Goal: Task Accomplishment & Management: Manage account settings

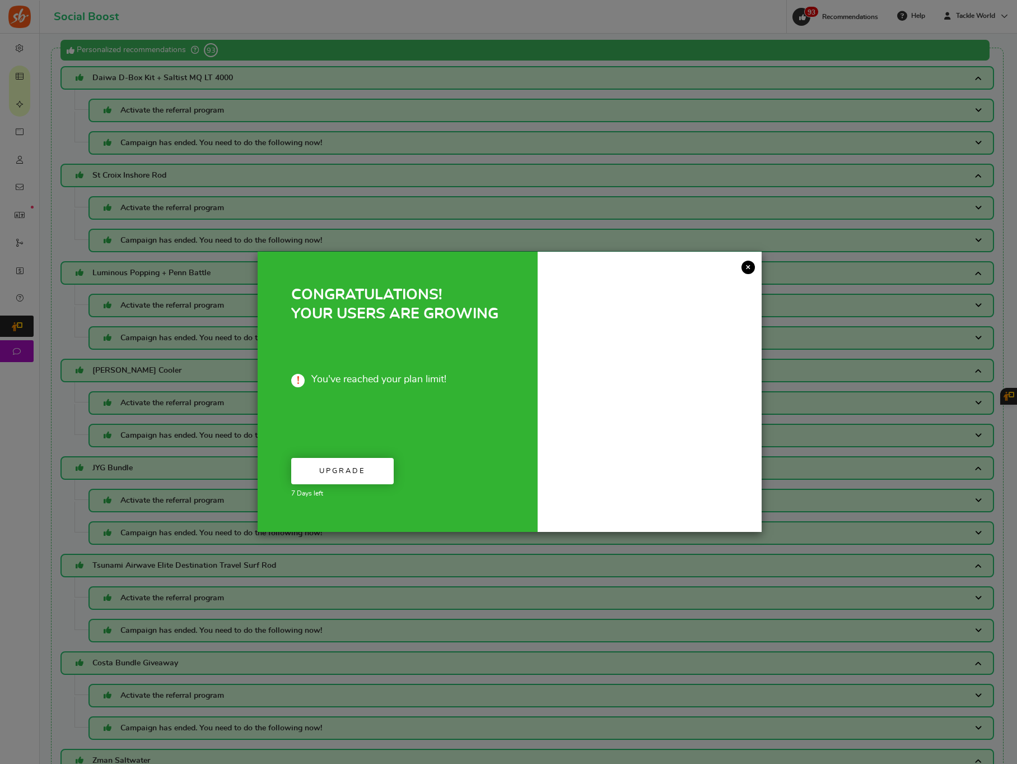
click at [19, 73] on div "× CONGRATULATIONS! YOUR USERS ARE GROWING You've reached your plan limit! Upgra…" at bounding box center [508, 382] width 1017 height 764
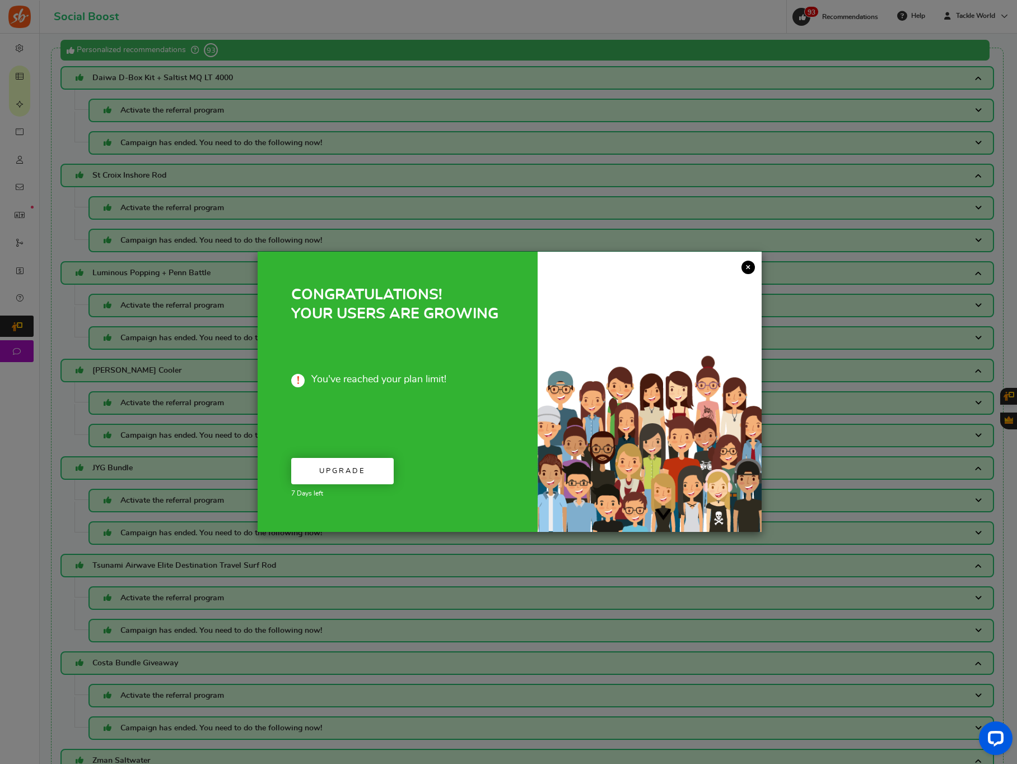
drag, startPoint x: 751, startPoint y: 267, endPoint x: 689, endPoint y: 254, distance: 63.4
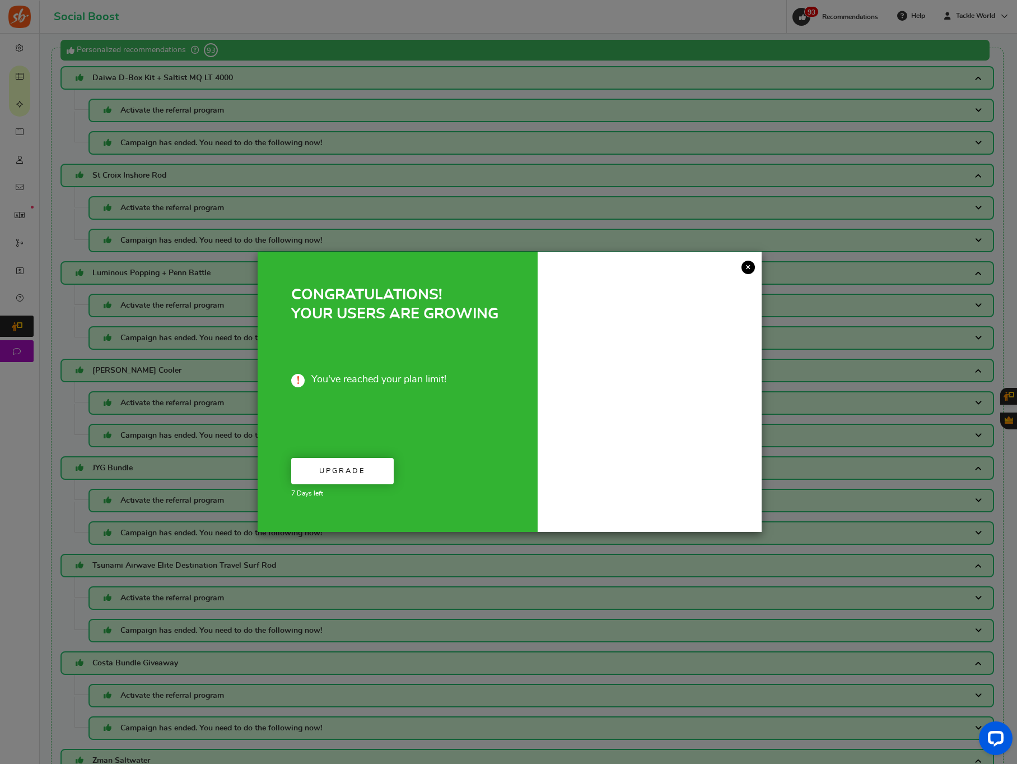
click at [751, 267] on link "×" at bounding box center [748, 266] width 13 height 13
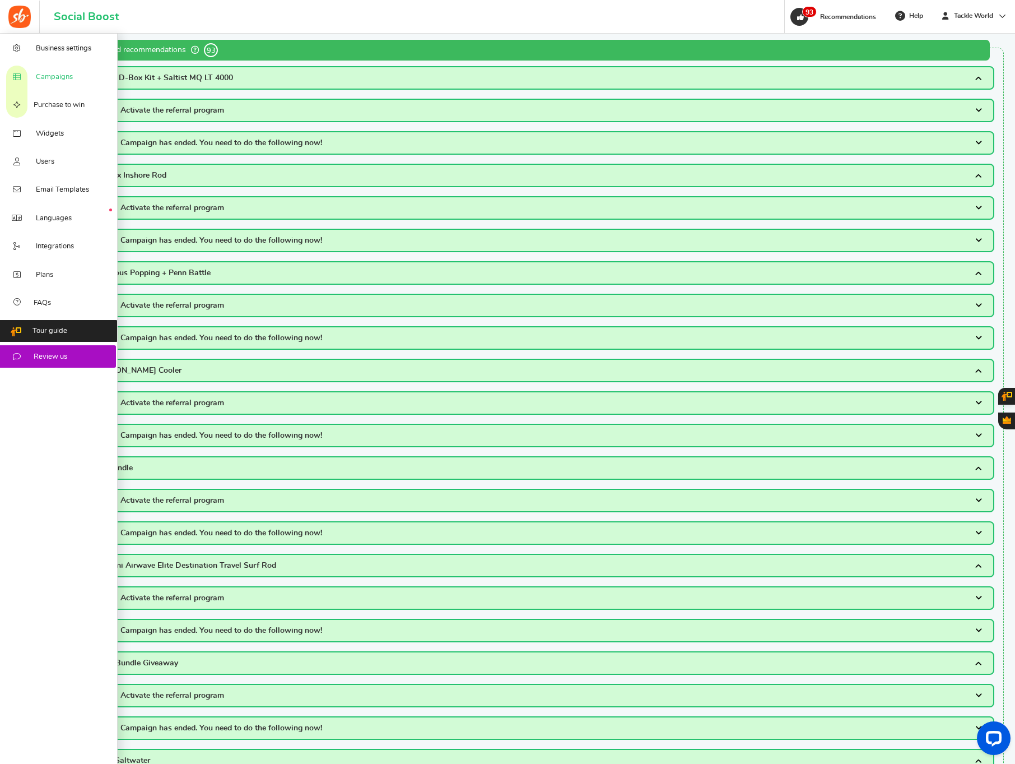
click at [47, 83] on link "Campaigns" at bounding box center [59, 76] width 118 height 28
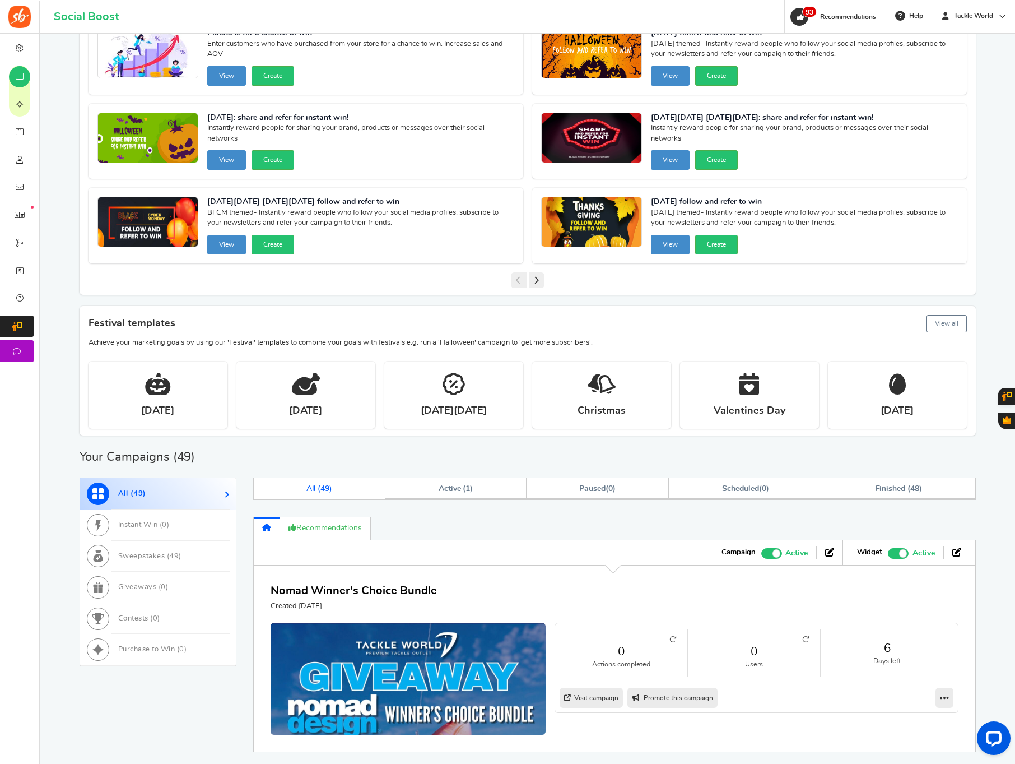
scroll to position [218, 0]
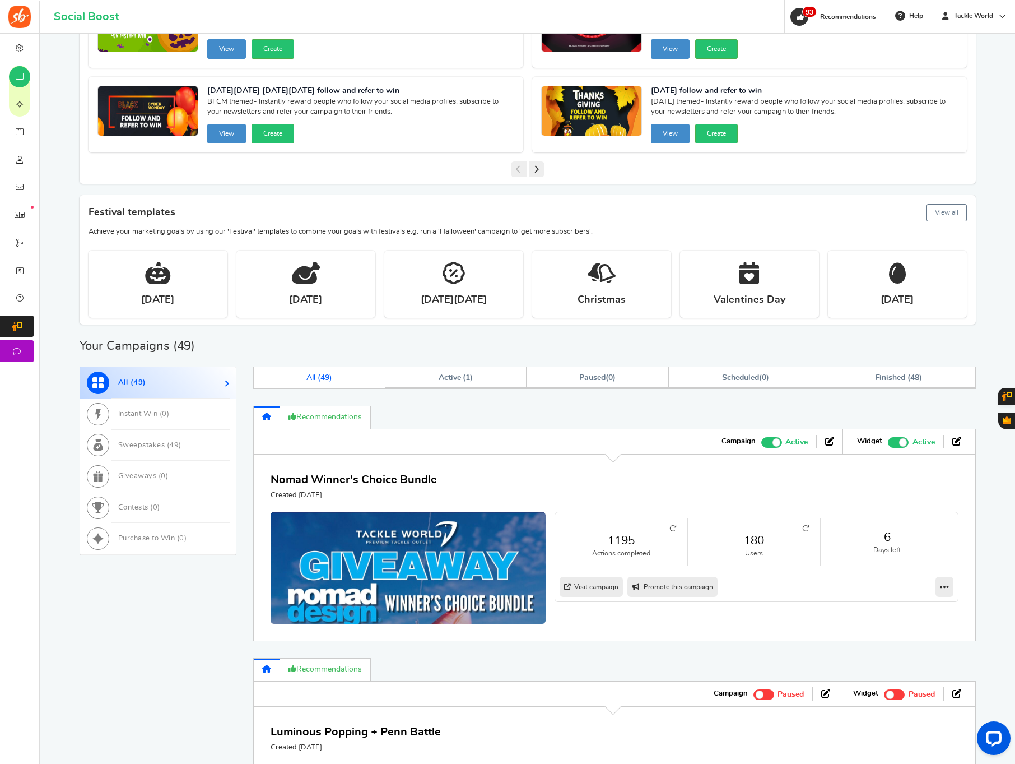
click at [640, 545] on link "1195" at bounding box center [621, 540] width 110 height 16
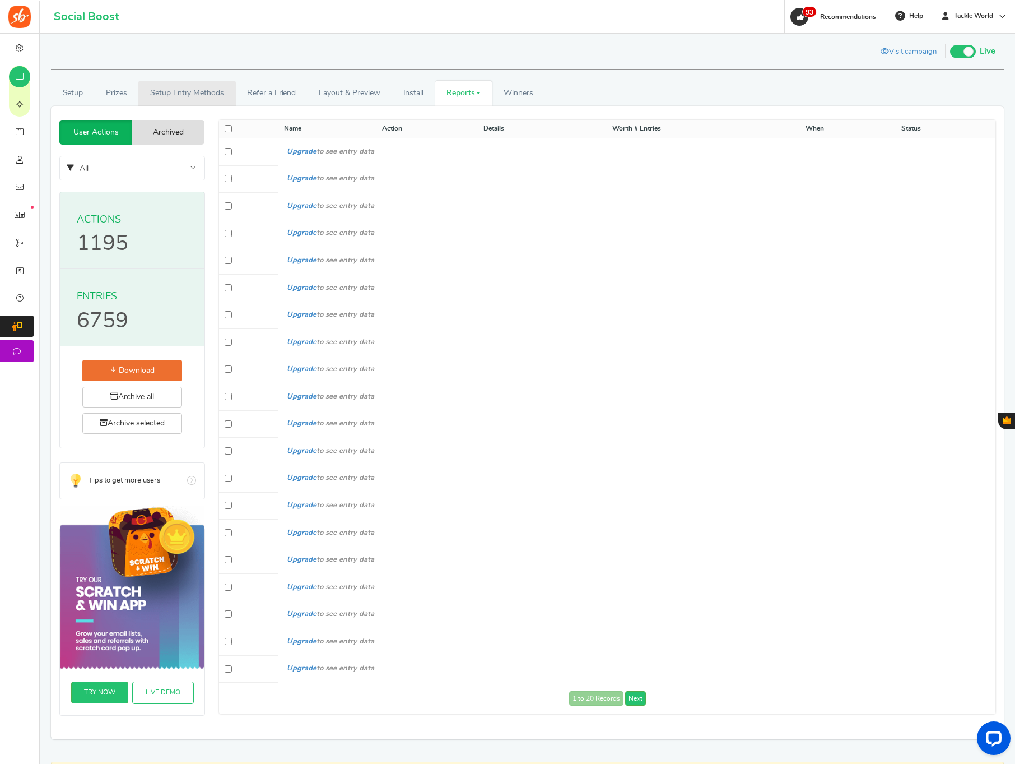
click at [223, 94] on link "Setup Entry Methods" at bounding box center [186, 93] width 97 height 25
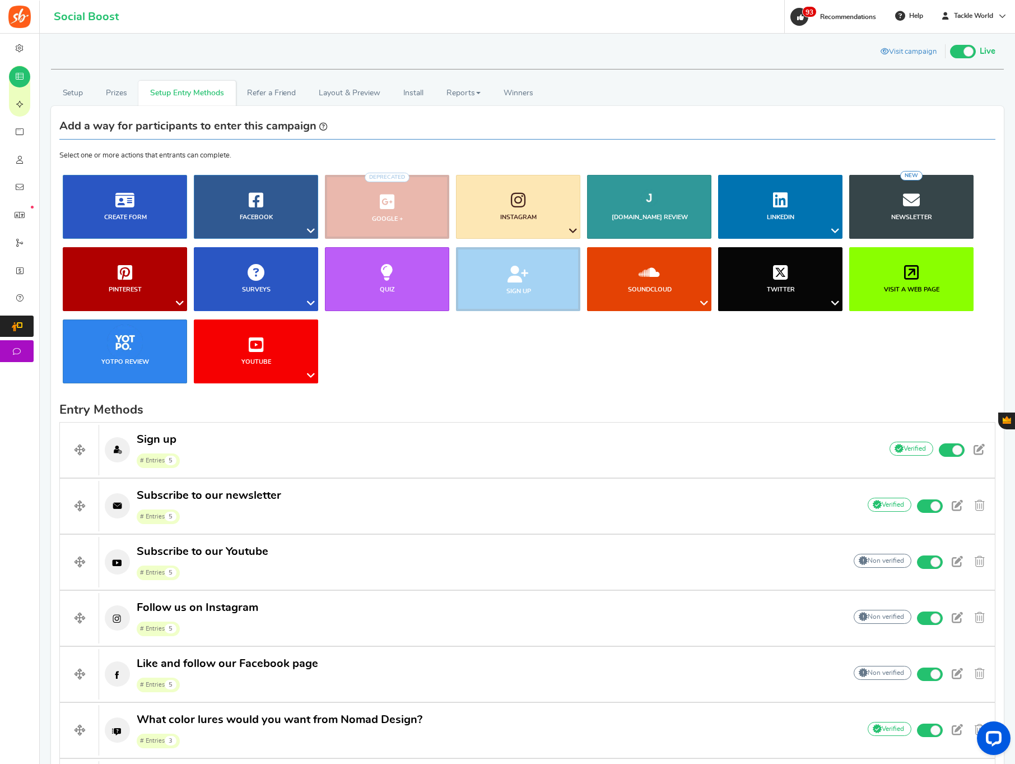
scroll to position [330, 0]
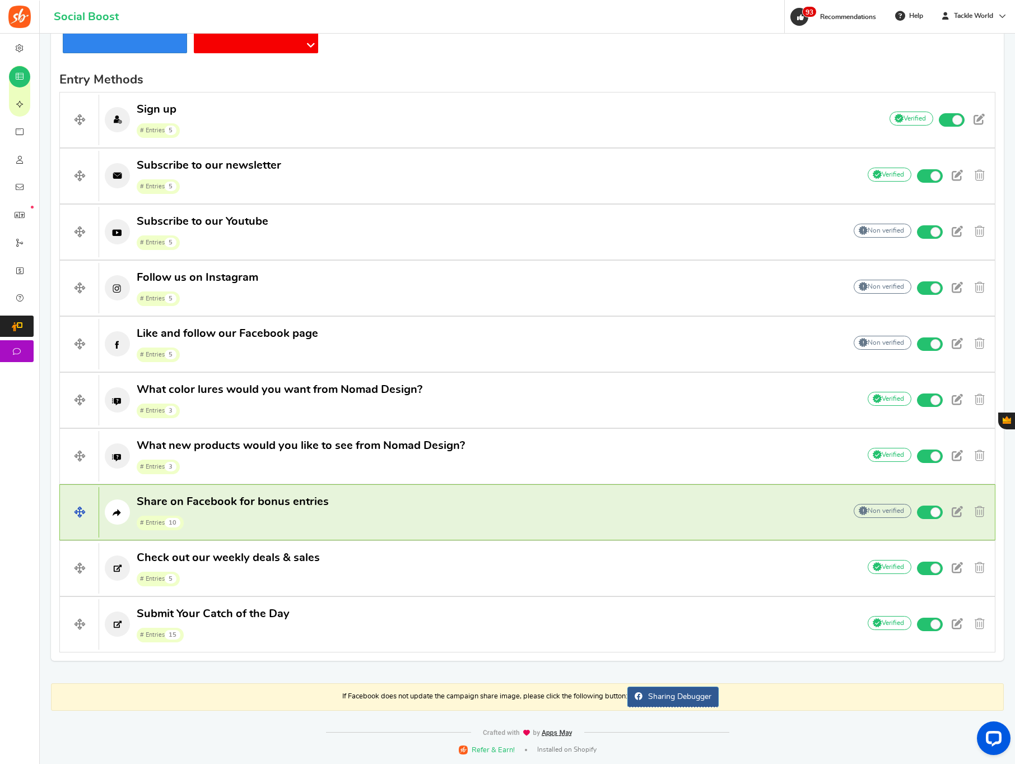
click at [356, 533] on h4 "Share on Facebook for bonus entries # Entries 10 Add Your API credentials Non v…" at bounding box center [527, 512] width 936 height 56
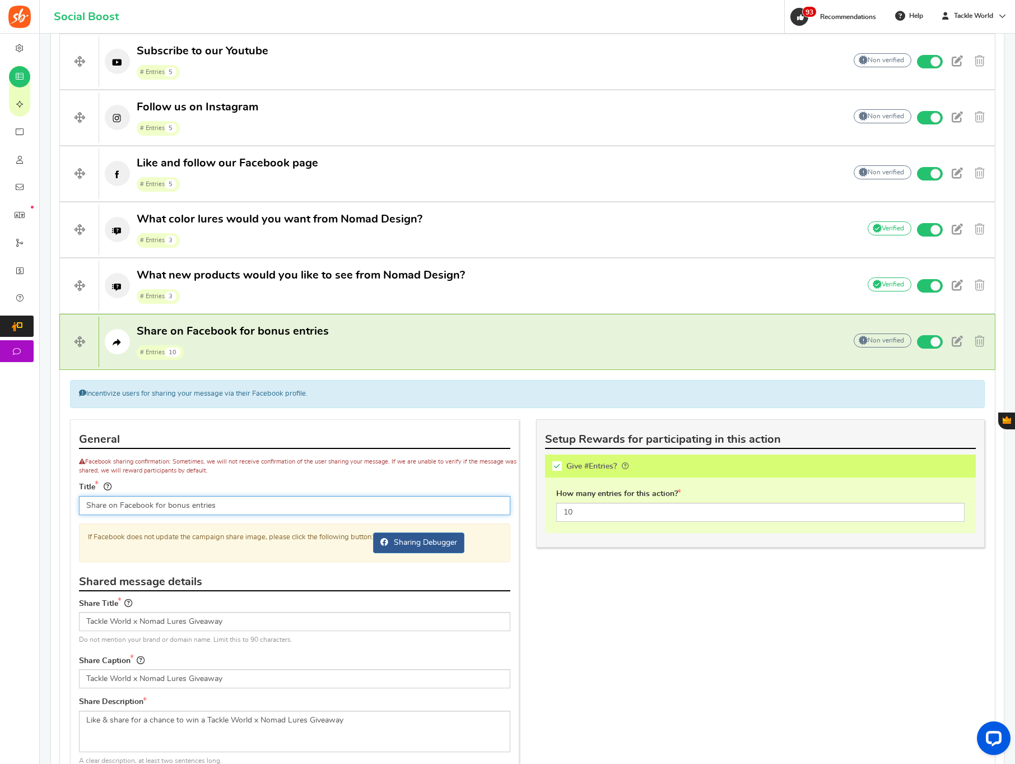
scroll to position [0, 0]
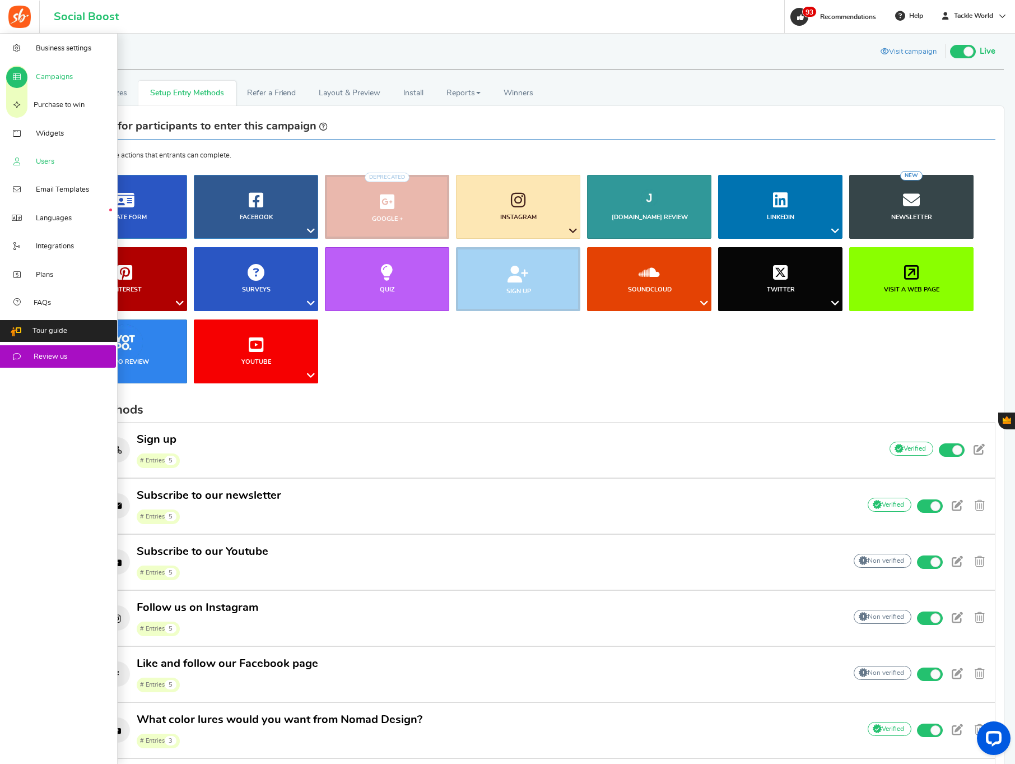
click at [34, 164] on link "Users" at bounding box center [59, 161] width 118 height 28
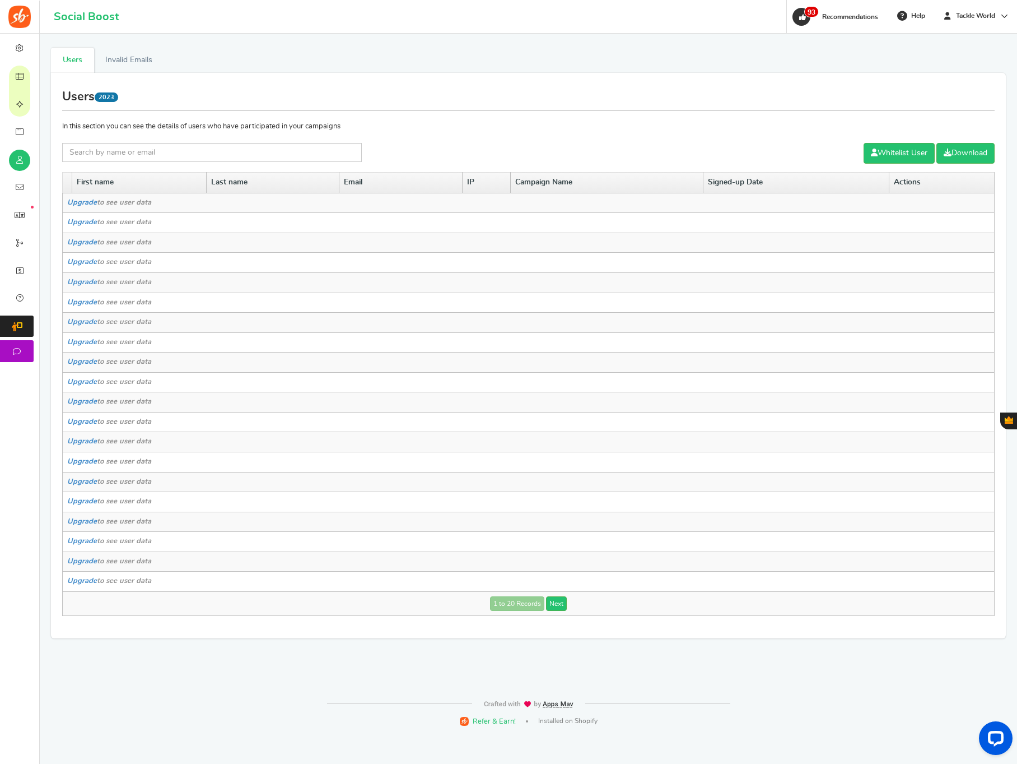
click at [550, 592] on td "Upgrade to see user data" at bounding box center [529, 581] width 932 height 20
click at [552, 603] on link "Next" at bounding box center [556, 603] width 21 height 15
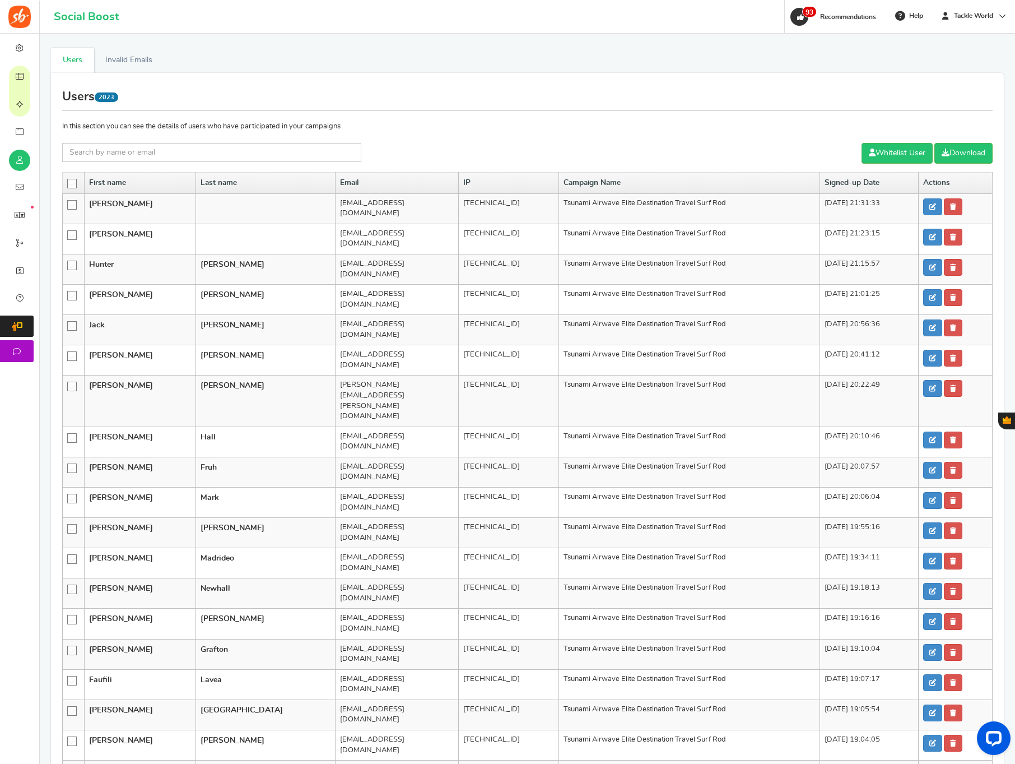
click at [69, 183] on icon at bounding box center [73, 184] width 10 height 10
click at [68, 183] on input "checkbox" at bounding box center [68, 182] width 0 height 7
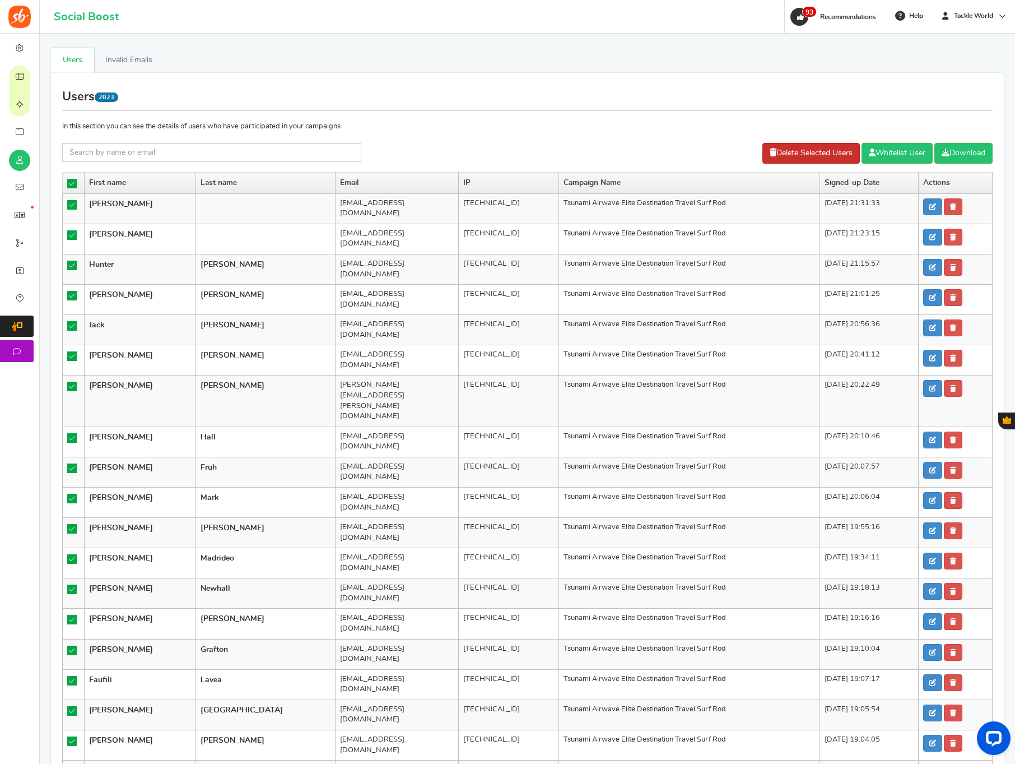
click at [801, 150] on link "Delete Selected Users" at bounding box center [810, 153] width 97 height 21
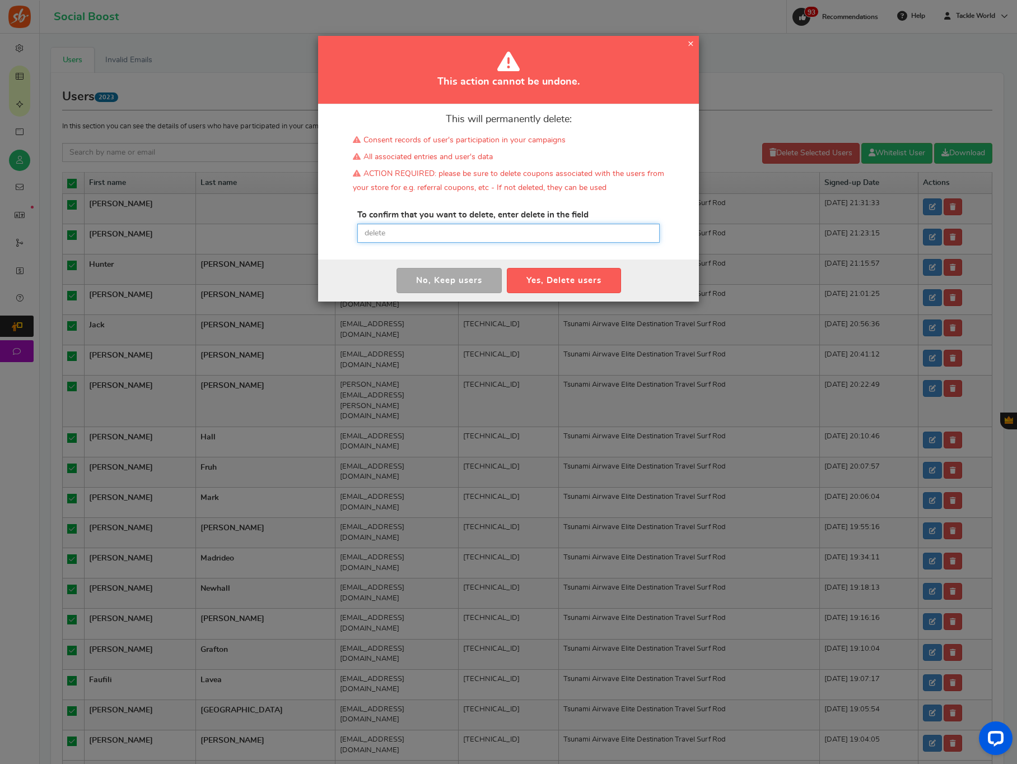
click at [441, 240] on input "text" at bounding box center [508, 233] width 303 height 19
type input "delete"
click at [551, 283] on button "Yes, Delete users" at bounding box center [564, 280] width 114 height 25
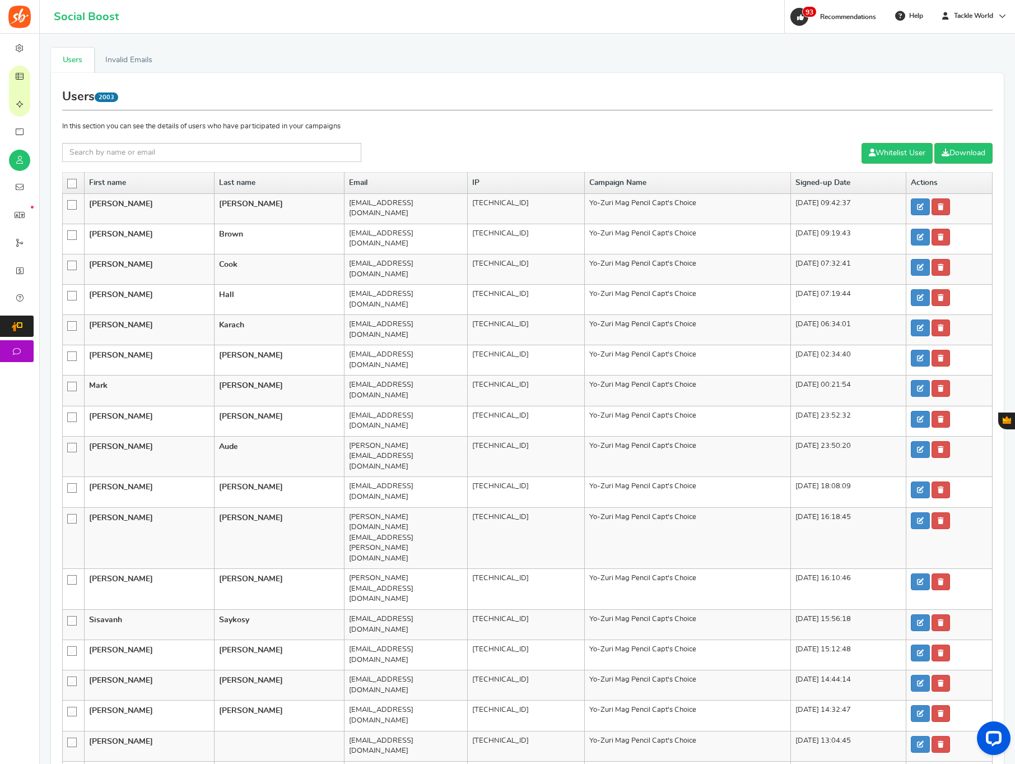
click at [73, 185] on icon at bounding box center [73, 184] width 10 height 10
click at [68, 185] on input "checkbox" at bounding box center [68, 182] width 0 height 7
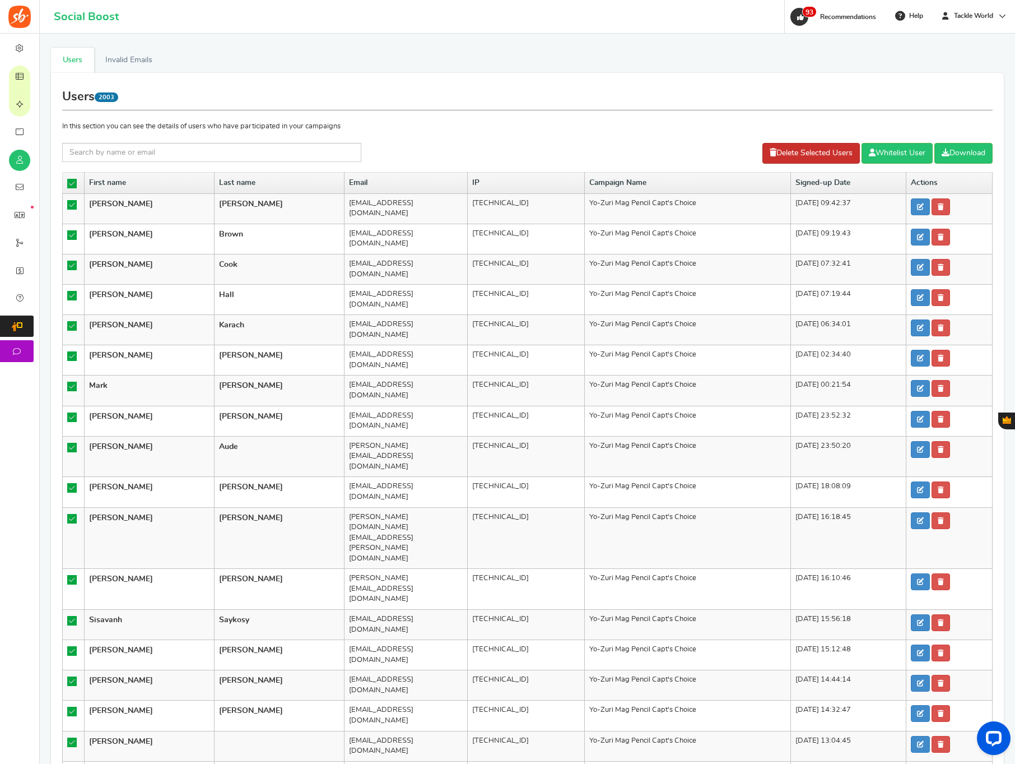
click at [820, 158] on link "Delete Selected Users" at bounding box center [810, 153] width 97 height 21
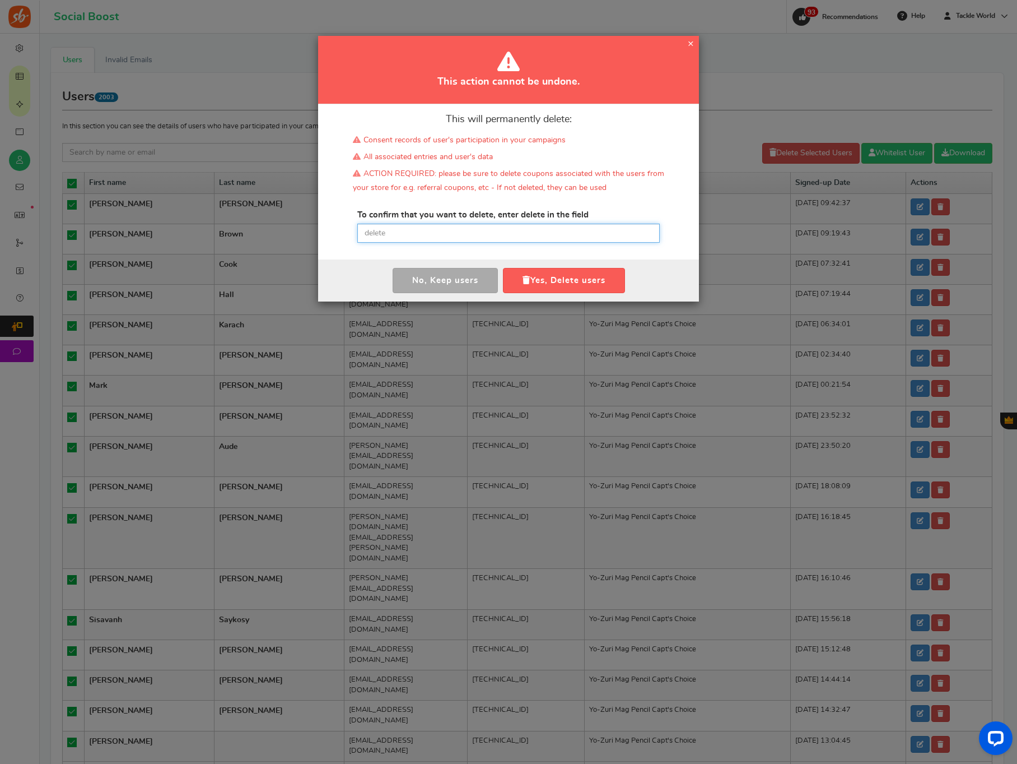
click at [523, 227] on input "text" at bounding box center [508, 233] width 303 height 19
paste input "delete"
type input "delete"
click at [532, 269] on button "Yes, Delete users" at bounding box center [564, 280] width 122 height 25
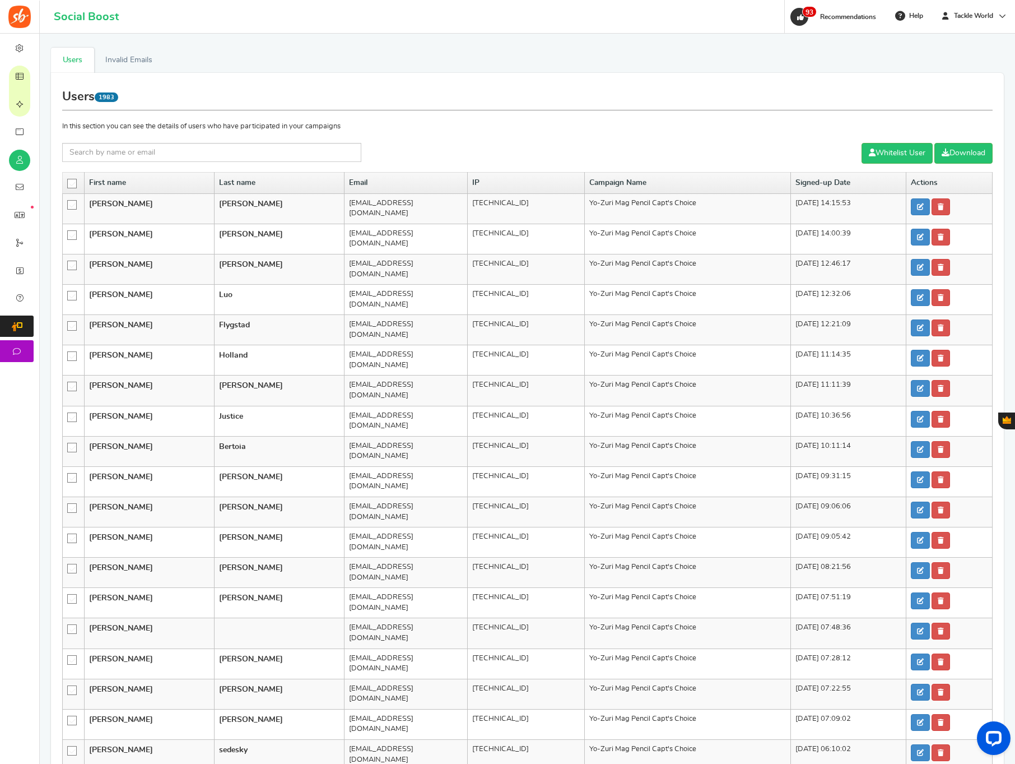
click at [75, 183] on icon at bounding box center [73, 184] width 10 height 10
click at [68, 183] on input "checkbox" at bounding box center [68, 182] width 0 height 7
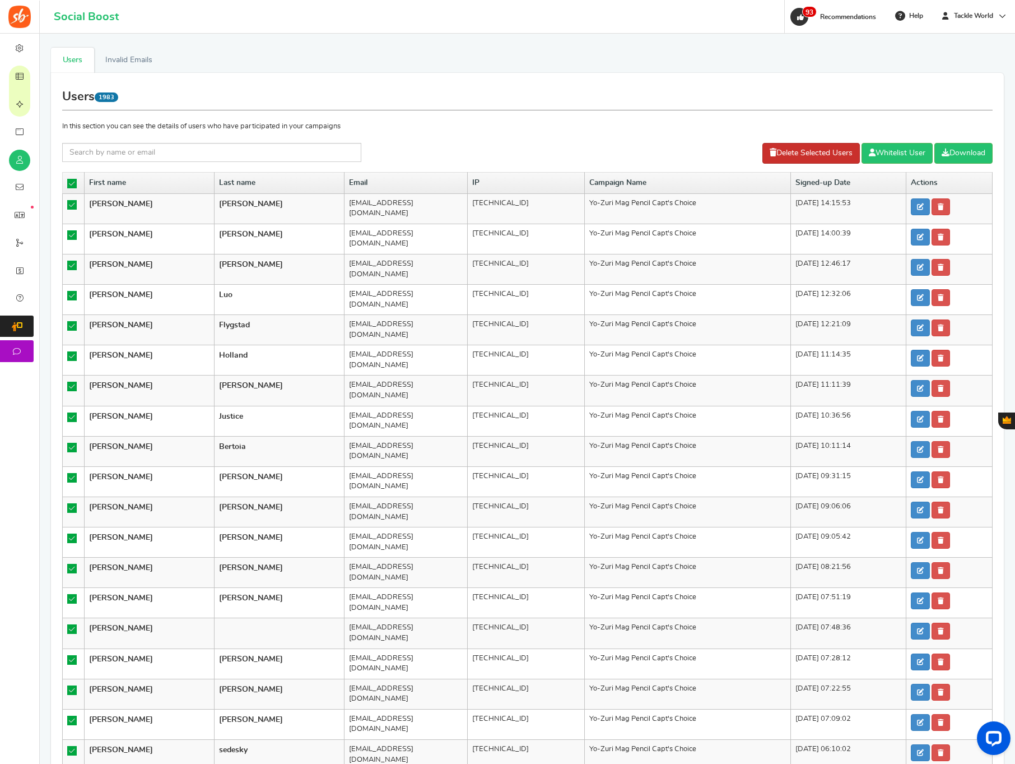
click at [797, 152] on link "Delete Selected Users" at bounding box center [810, 153] width 97 height 21
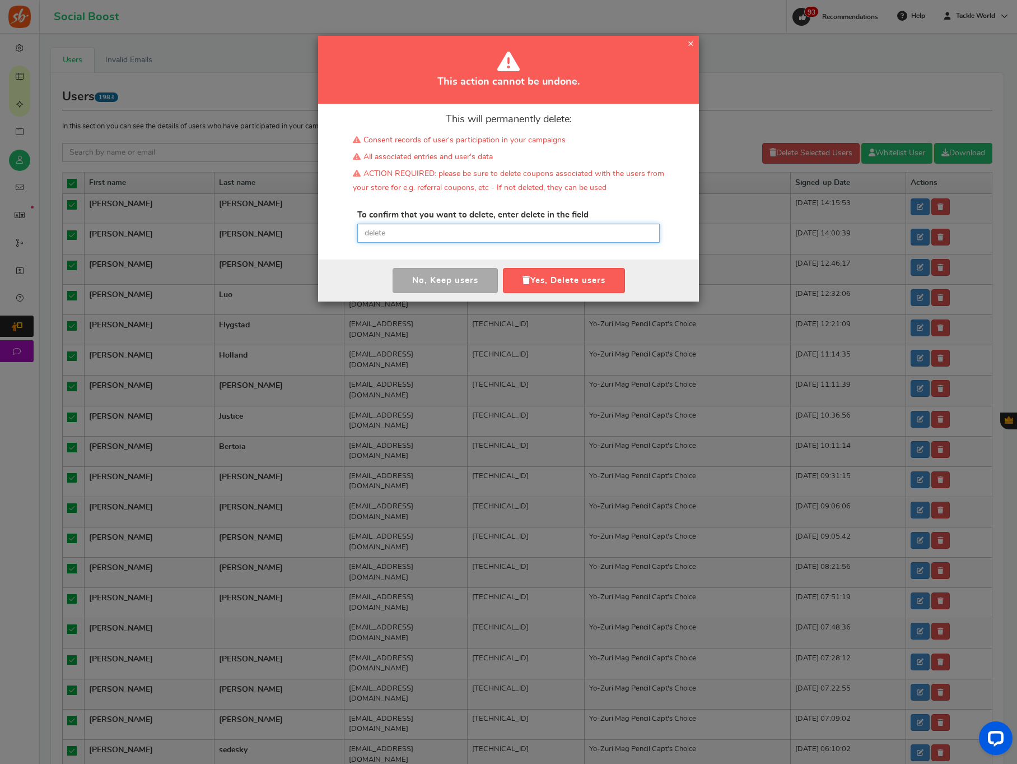
drag, startPoint x: 495, startPoint y: 236, endPoint x: 520, endPoint y: 249, distance: 27.8
click at [495, 236] on input "text" at bounding box center [508, 233] width 303 height 19
paste input "delete"
type input "delete"
drag, startPoint x: 548, startPoint y: 277, endPoint x: 501, endPoint y: 757, distance: 483.0
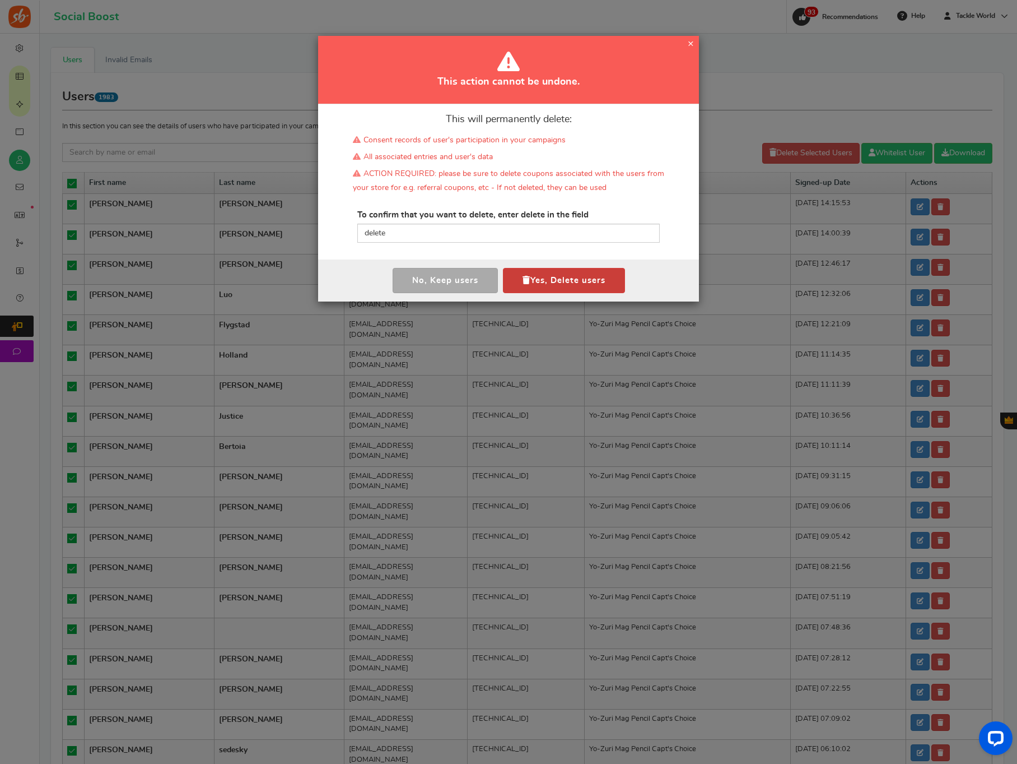
click at [548, 277] on button "Yes, Delete users" at bounding box center [564, 280] width 122 height 25
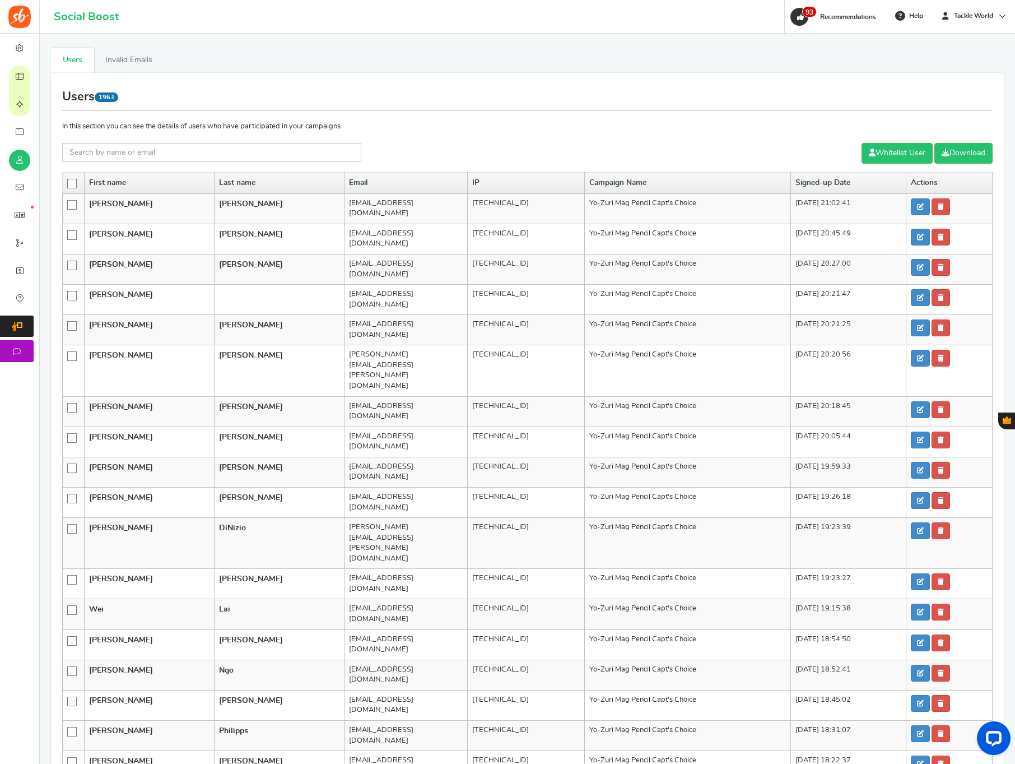
click at [73, 182] on icon at bounding box center [73, 184] width 10 height 10
click at [68, 182] on input "checkbox" at bounding box center [68, 182] width 0 height 7
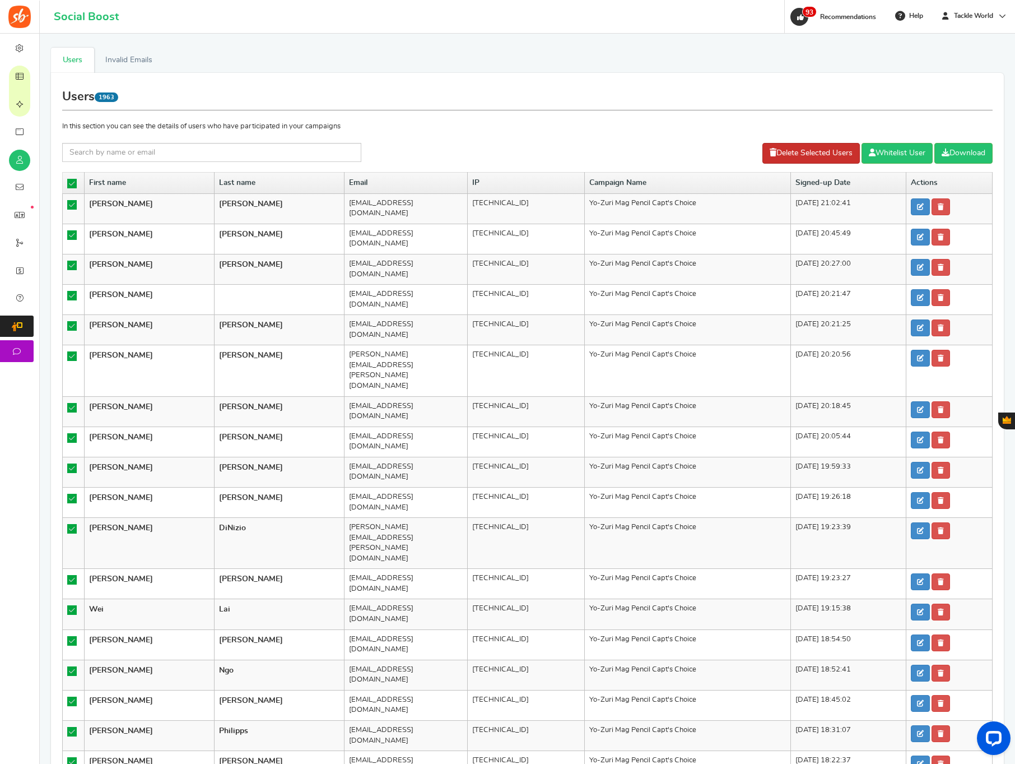
click at [815, 157] on link "Delete Selected Users" at bounding box center [810, 153] width 97 height 21
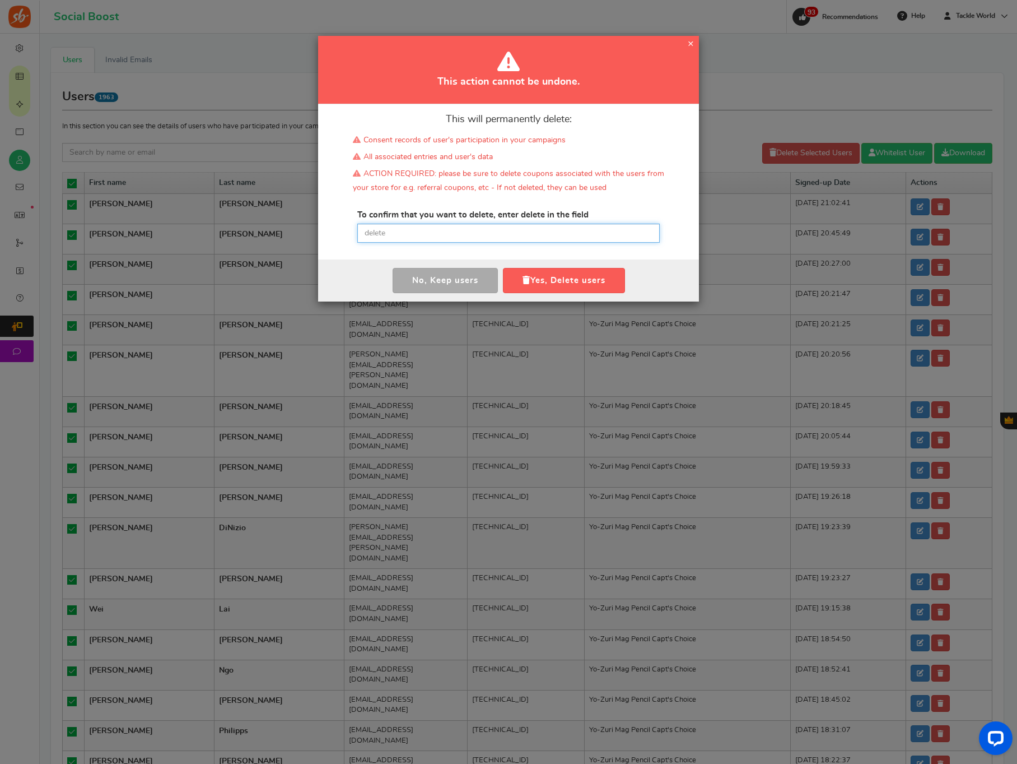
click at [474, 236] on input "text" at bounding box center [508, 233] width 303 height 19
paste input "delete"
type input "delete"
click at [529, 281] on button "Yes, Delete users" at bounding box center [564, 280] width 122 height 25
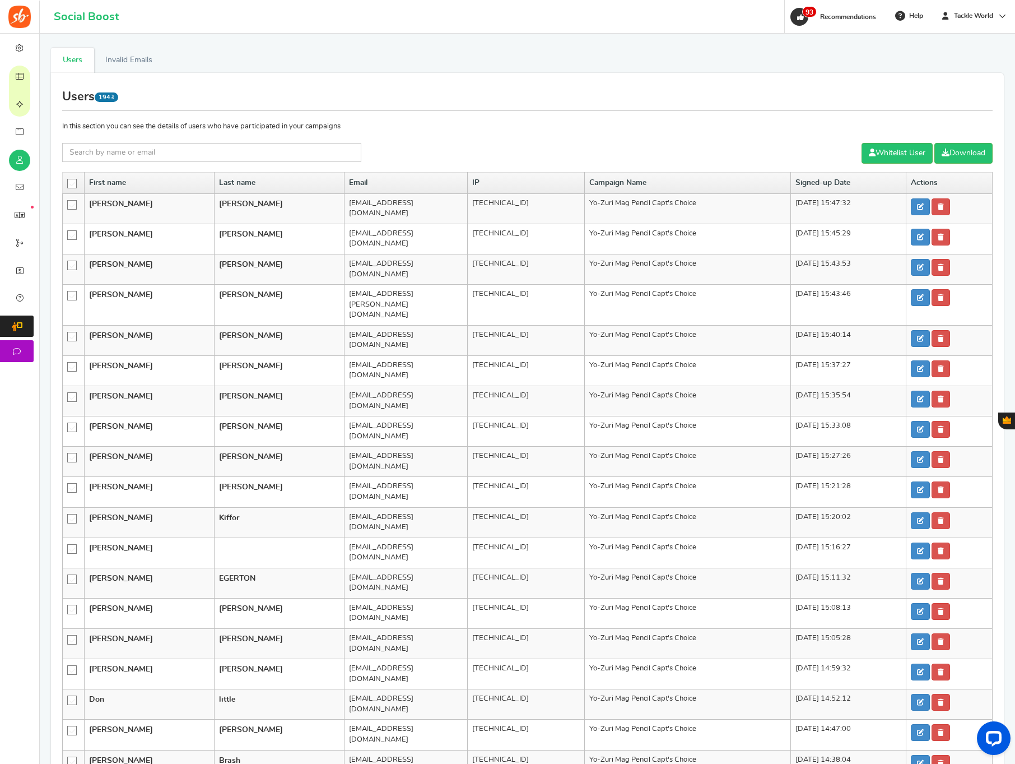
click at [77, 184] on icon at bounding box center [73, 184] width 10 height 10
click at [68, 184] on input "checkbox" at bounding box center [68, 182] width 0 height 7
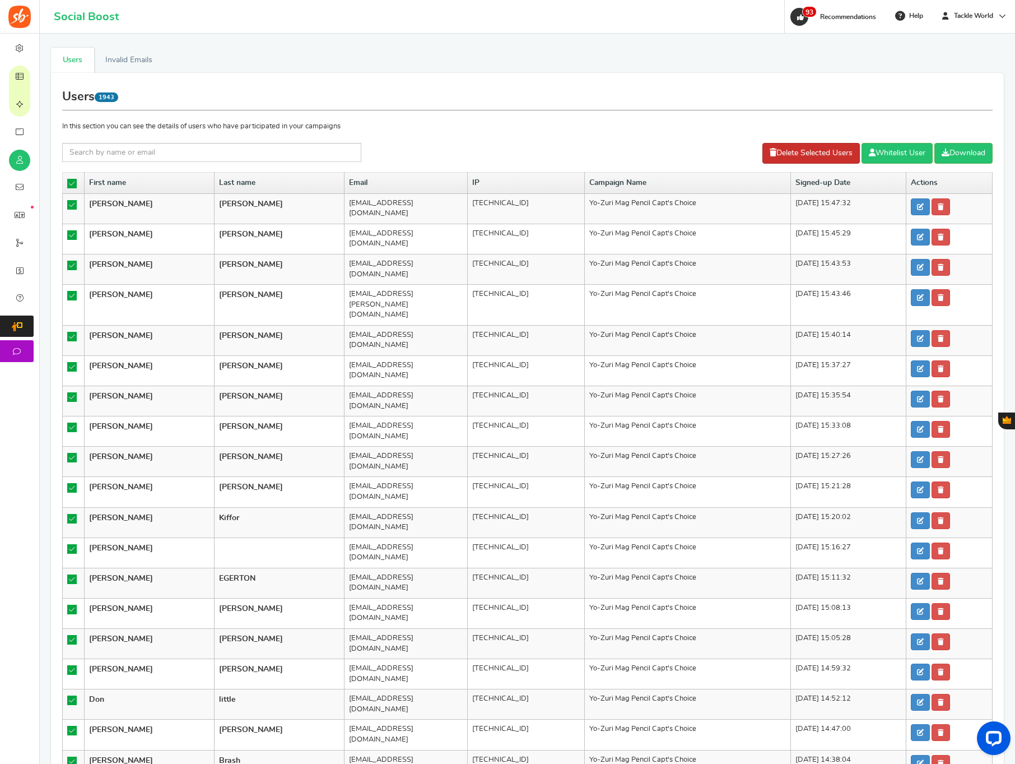
click at [827, 152] on link "Delete Selected Users" at bounding box center [810, 153] width 97 height 21
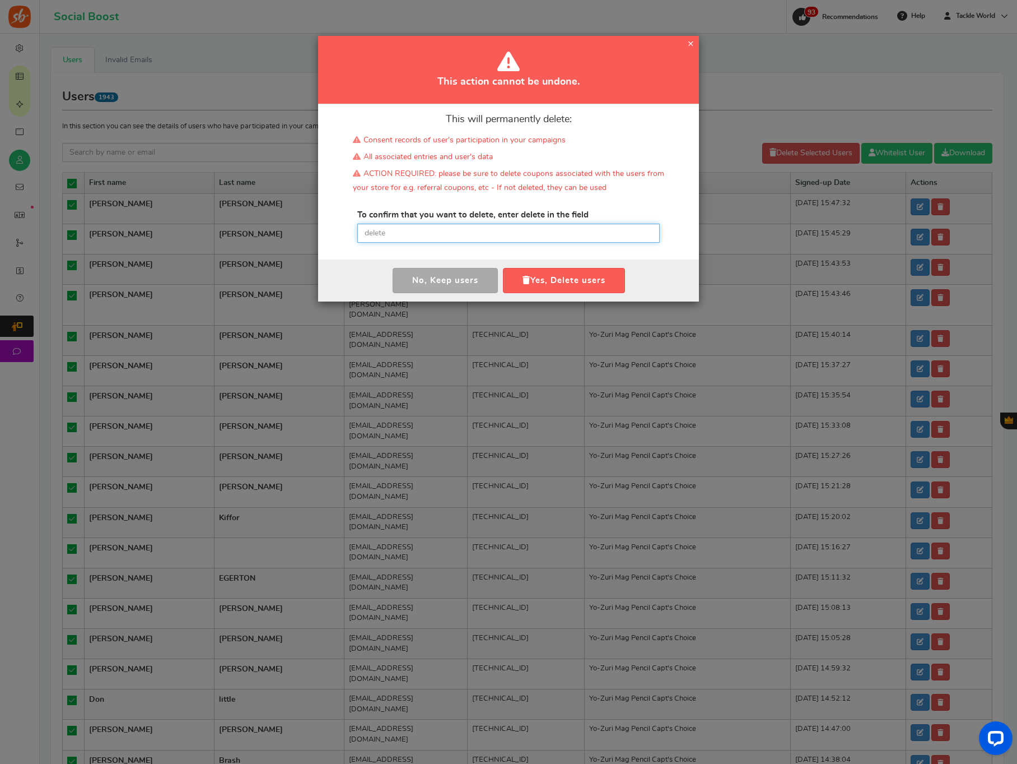
click at [475, 229] on input "text" at bounding box center [508, 233] width 303 height 19
paste input "delete"
type input "delete"
click at [532, 280] on button "Yes, Delete users" at bounding box center [564, 280] width 122 height 25
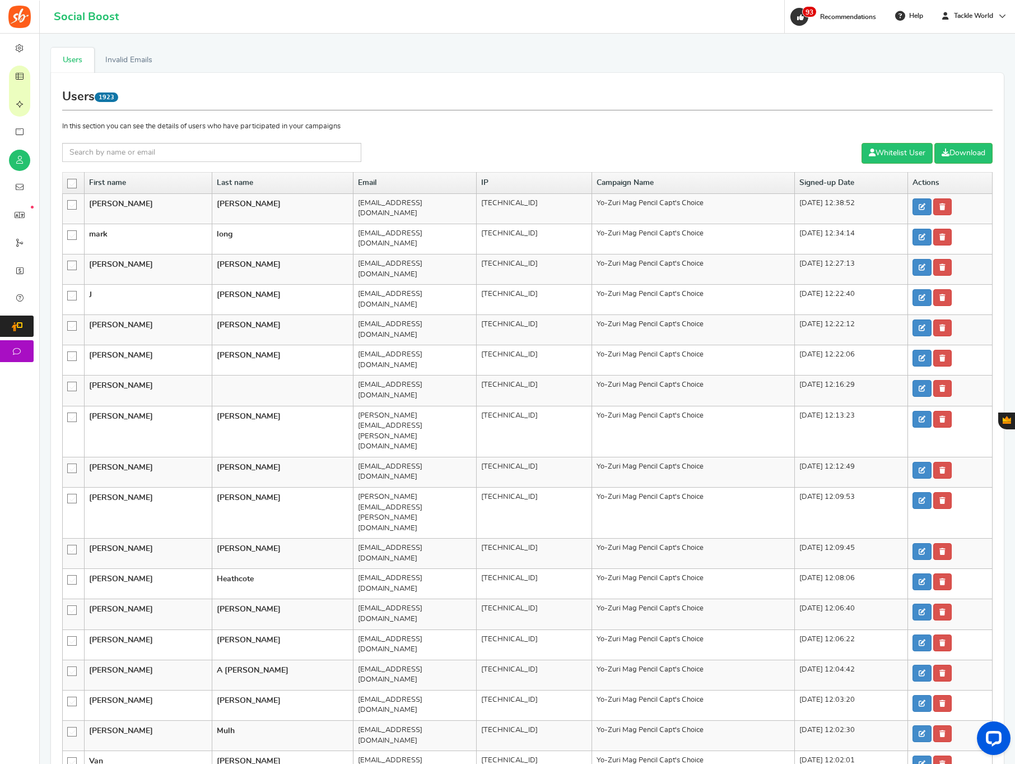
click at [74, 184] on icon at bounding box center [73, 184] width 10 height 10
click at [68, 184] on input "checkbox" at bounding box center [68, 182] width 0 height 7
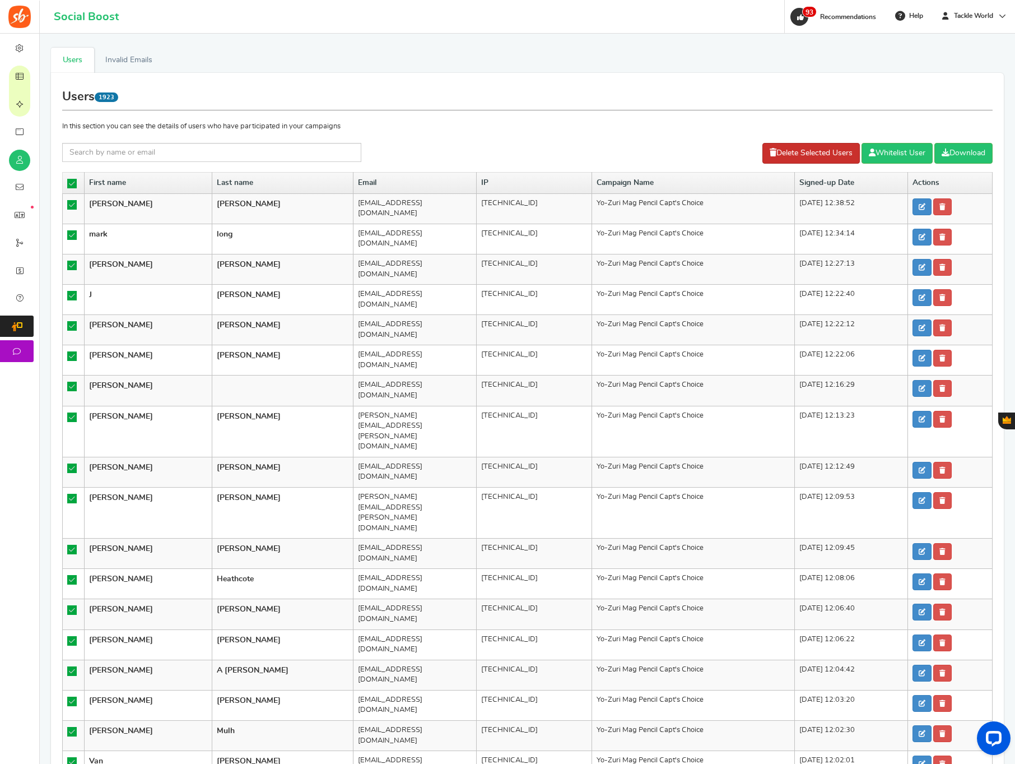
click at [779, 146] on link "Delete Selected Users" at bounding box center [810, 153] width 97 height 21
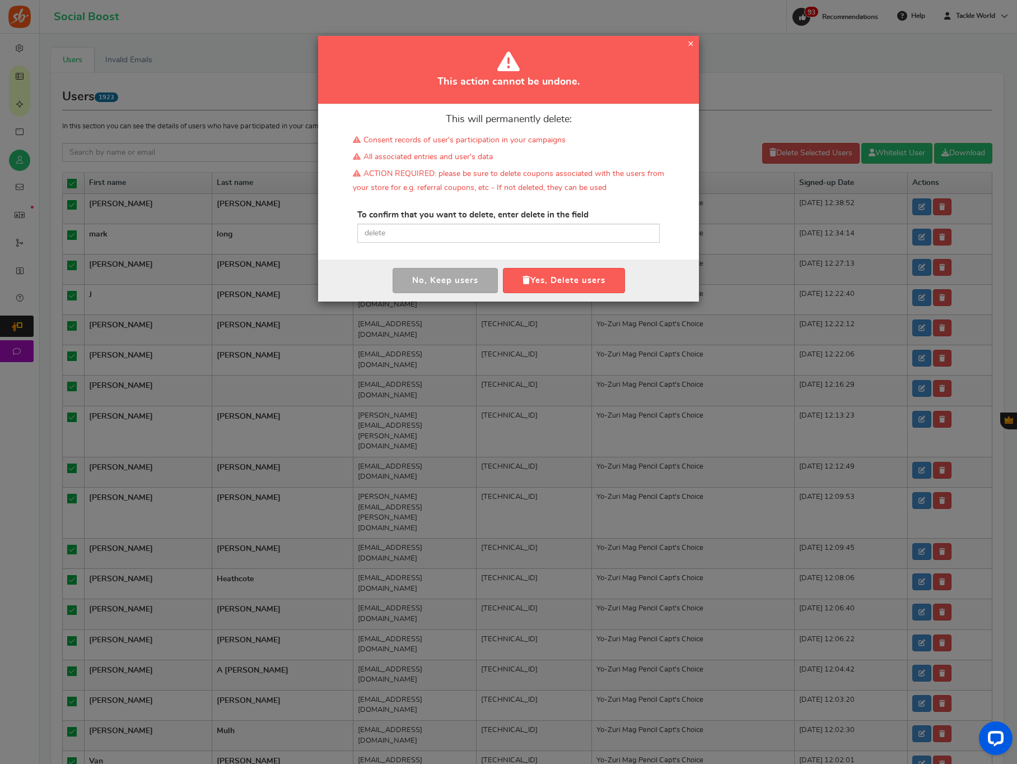
click at [488, 243] on div "This will permanently delete: Consent records of user's participation in your c…" at bounding box center [508, 181] width 381 height 155
click at [491, 236] on input "text" at bounding box center [508, 233] width 303 height 19
paste input "delete"
type input "delete"
click at [554, 279] on button "Yes, Delete users" at bounding box center [564, 280] width 122 height 25
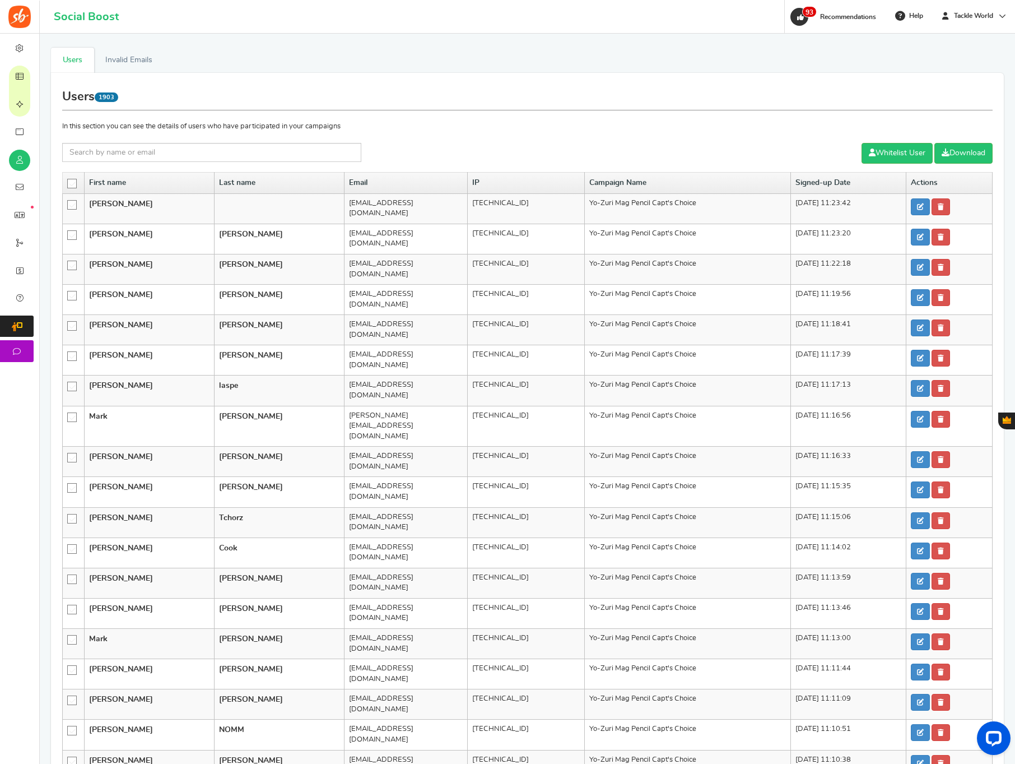
click at [68, 187] on icon at bounding box center [73, 184] width 10 height 10
click at [68, 187] on input "checkbox" at bounding box center [68, 182] width 0 height 7
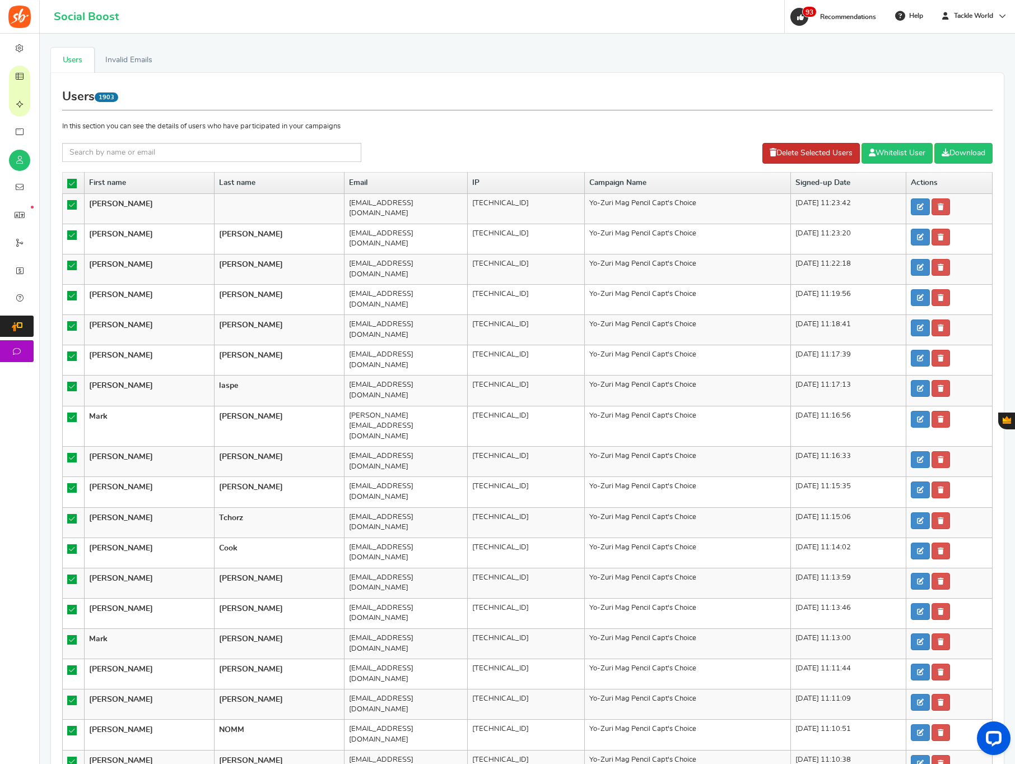
click at [767, 162] on link "Delete Selected Users" at bounding box center [810, 153] width 97 height 21
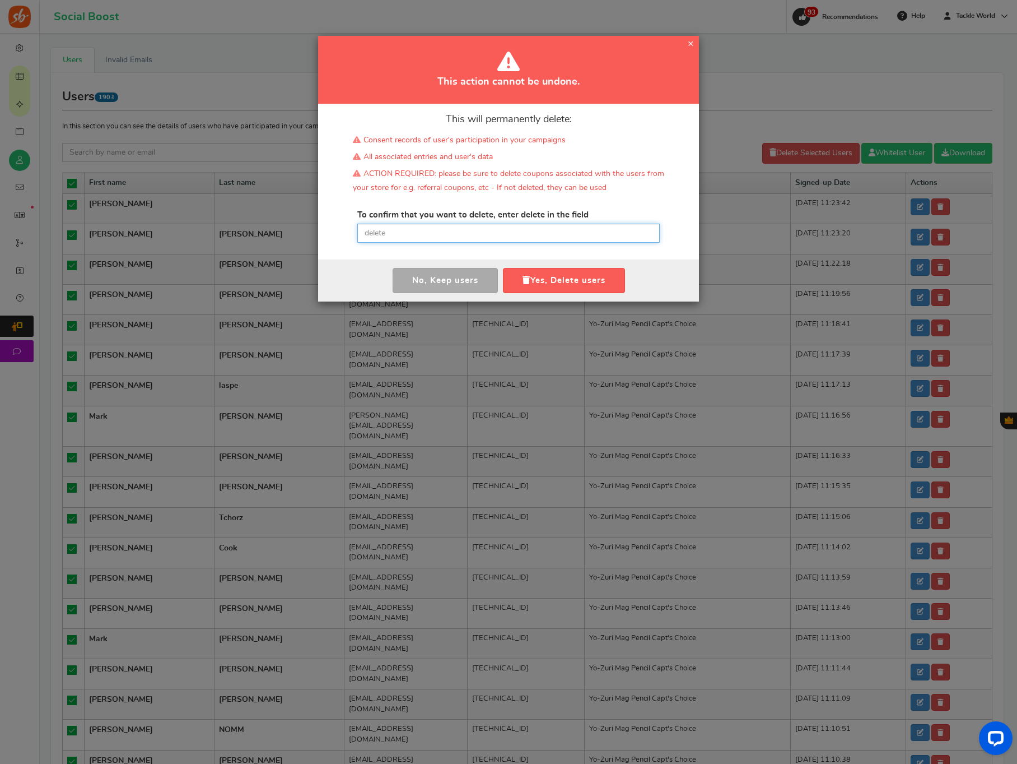
click at [448, 231] on input "text" at bounding box center [508, 233] width 303 height 19
paste input "delete"
type input "delete"
click at [533, 278] on button "Yes, Delete users" at bounding box center [564, 280] width 122 height 25
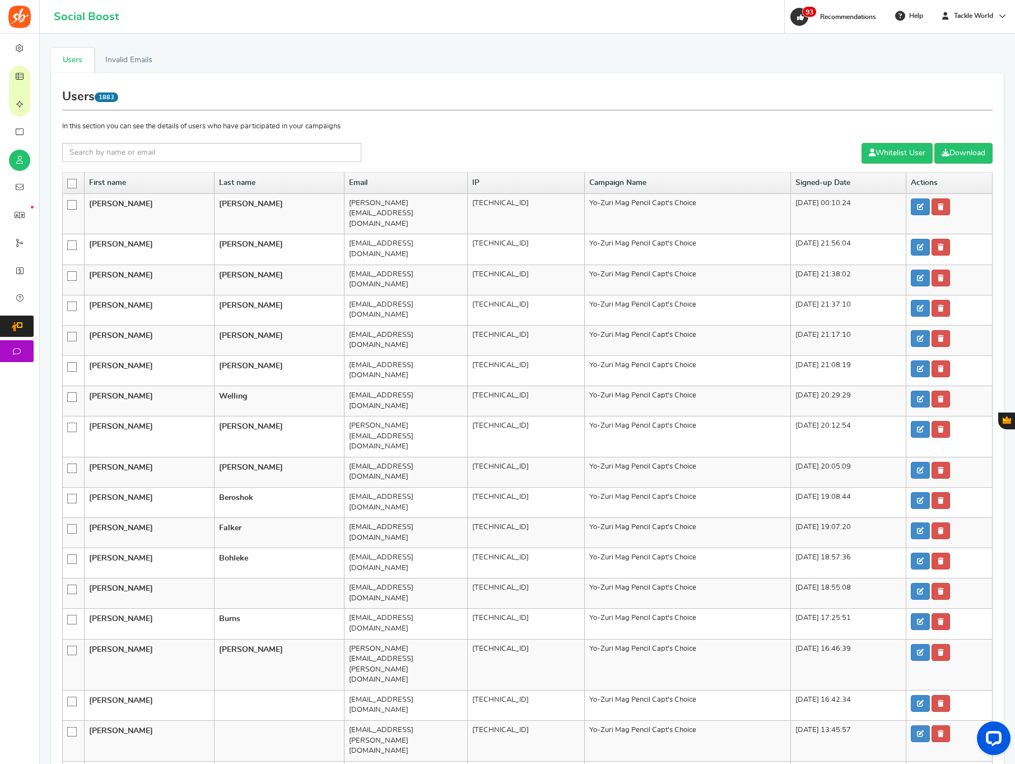
click at [67, 180] on span at bounding box center [72, 184] width 10 height 10
click at [68, 180] on input "checkbox" at bounding box center [68, 182] width 0 height 7
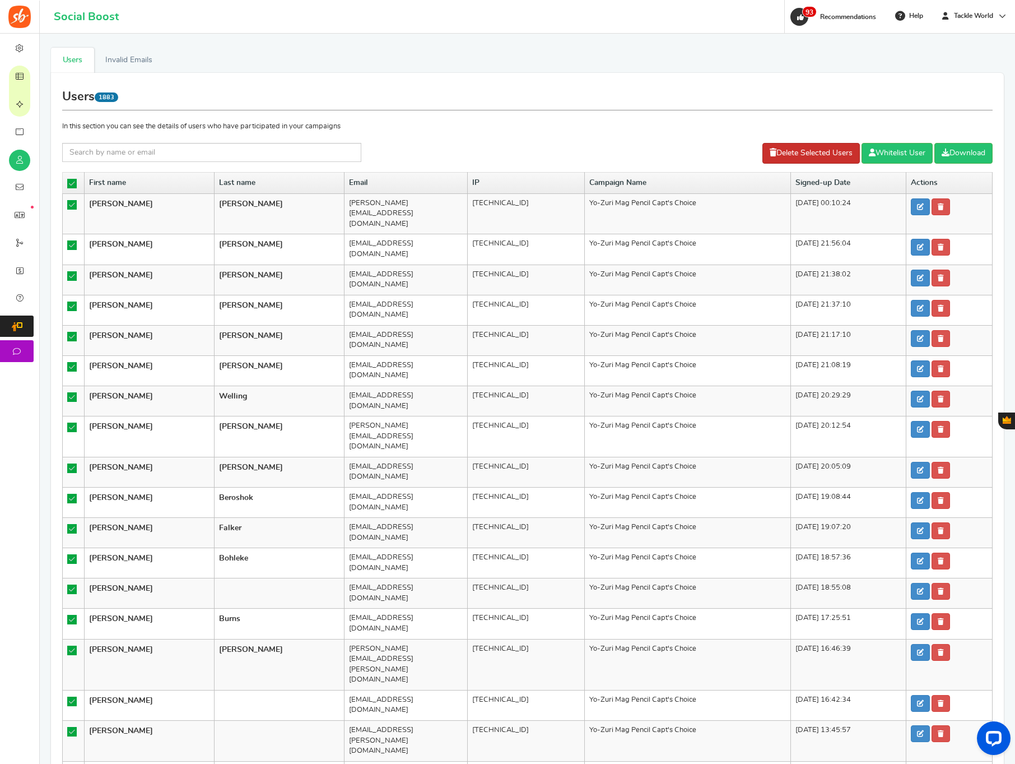
click at [778, 149] on link "Delete Selected Users" at bounding box center [810, 153] width 97 height 21
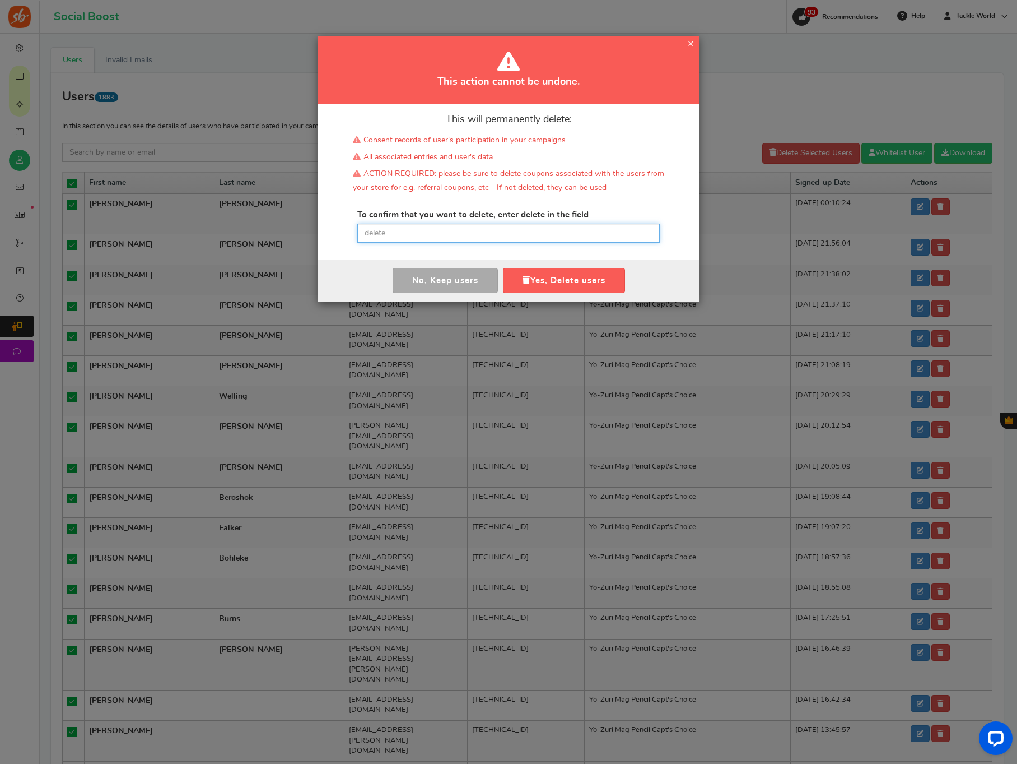
click at [407, 234] on input "text" at bounding box center [508, 233] width 303 height 19
paste input "delete"
type input "delete"
click at [537, 274] on button "Yes, Delete users" at bounding box center [564, 280] width 122 height 25
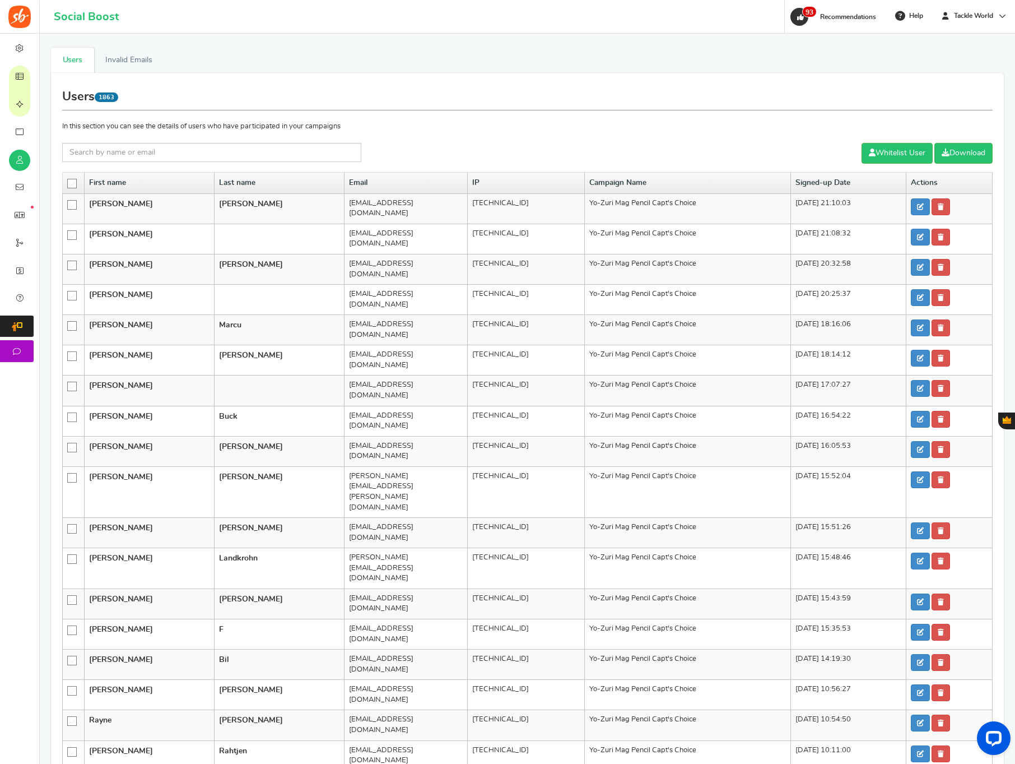
click at [75, 185] on icon at bounding box center [73, 184] width 10 height 10
click at [68, 185] on input "checkbox" at bounding box center [68, 182] width 0 height 7
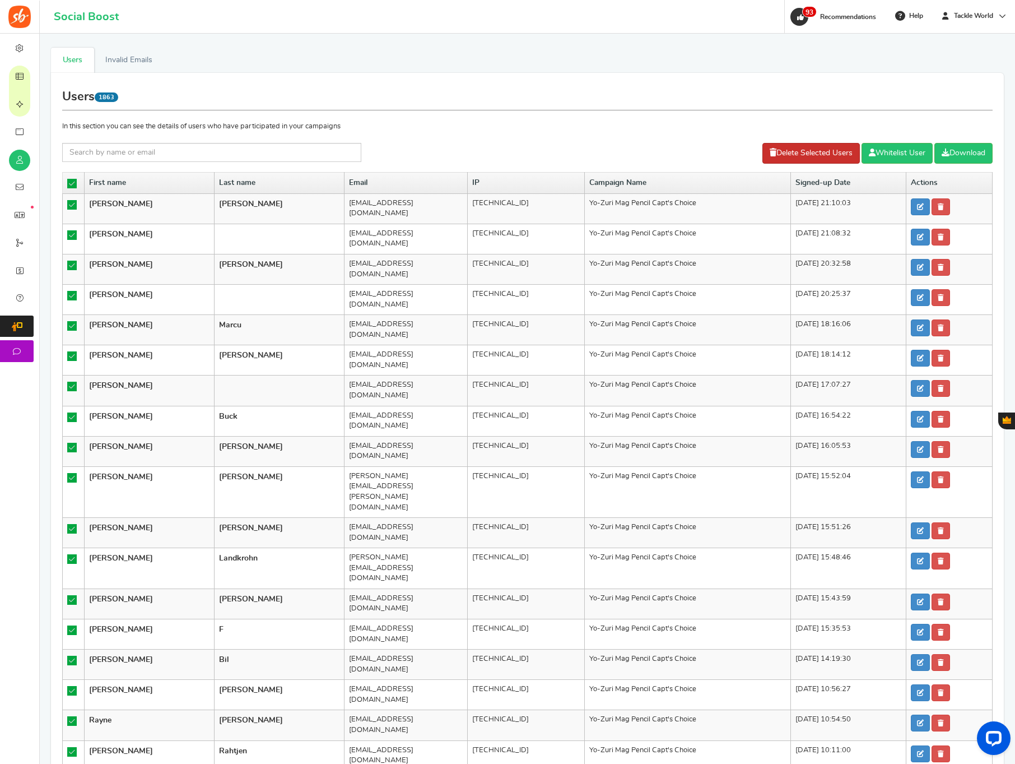
click at [839, 155] on link "Delete Selected Users" at bounding box center [810, 153] width 97 height 21
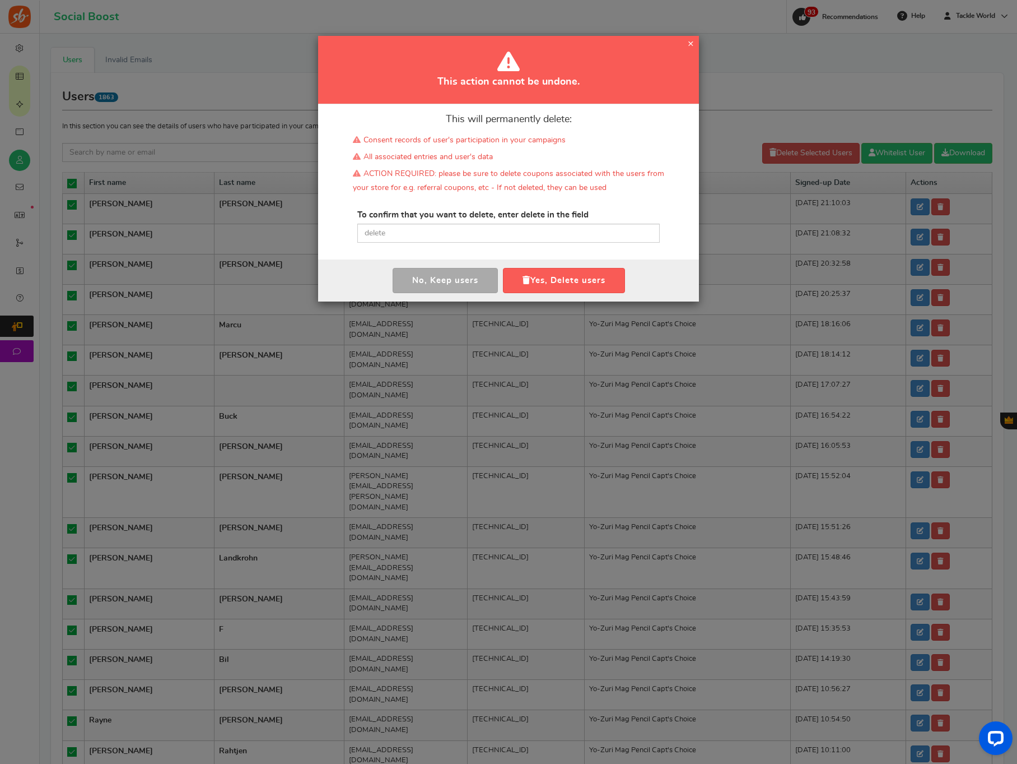
click at [412, 222] on div "To confirm that you want to delete, enter delete in the field Please type 'dele…" at bounding box center [508, 226] width 303 height 34
click at [408, 229] on input "text" at bounding box center [508, 233] width 303 height 19
paste input "delete"
type input "delete"
click at [557, 277] on button "Yes, Delete users" at bounding box center [564, 280] width 122 height 25
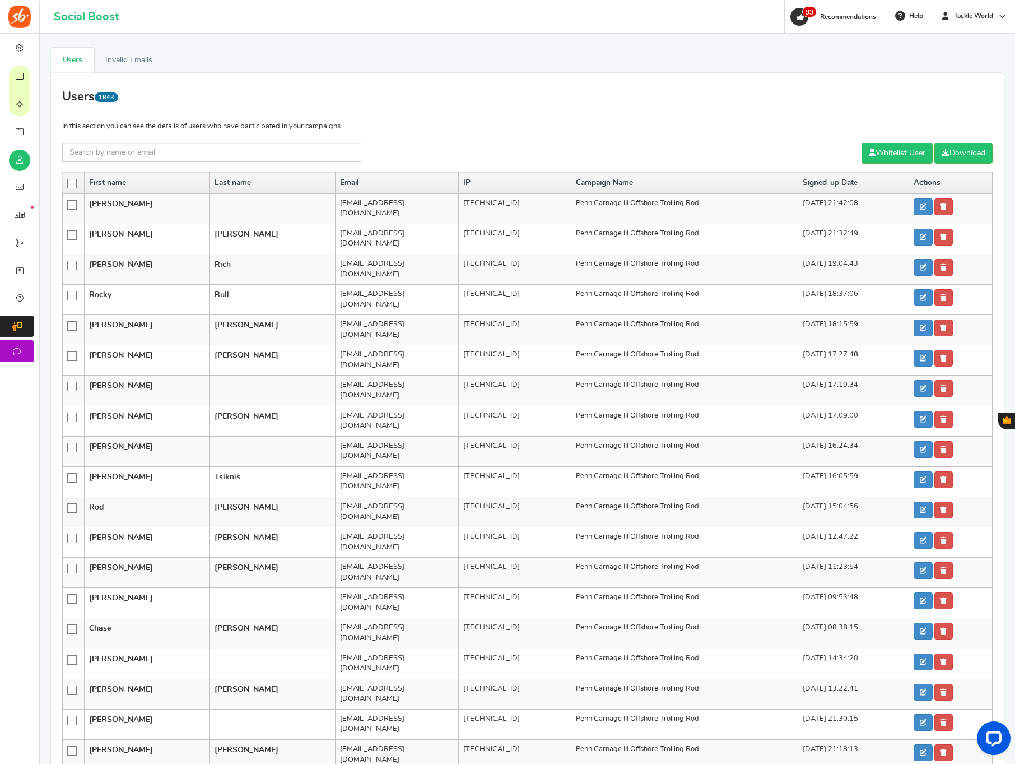
click at [72, 187] on icon at bounding box center [73, 184] width 10 height 10
click at [68, 187] on input "checkbox" at bounding box center [68, 182] width 0 height 7
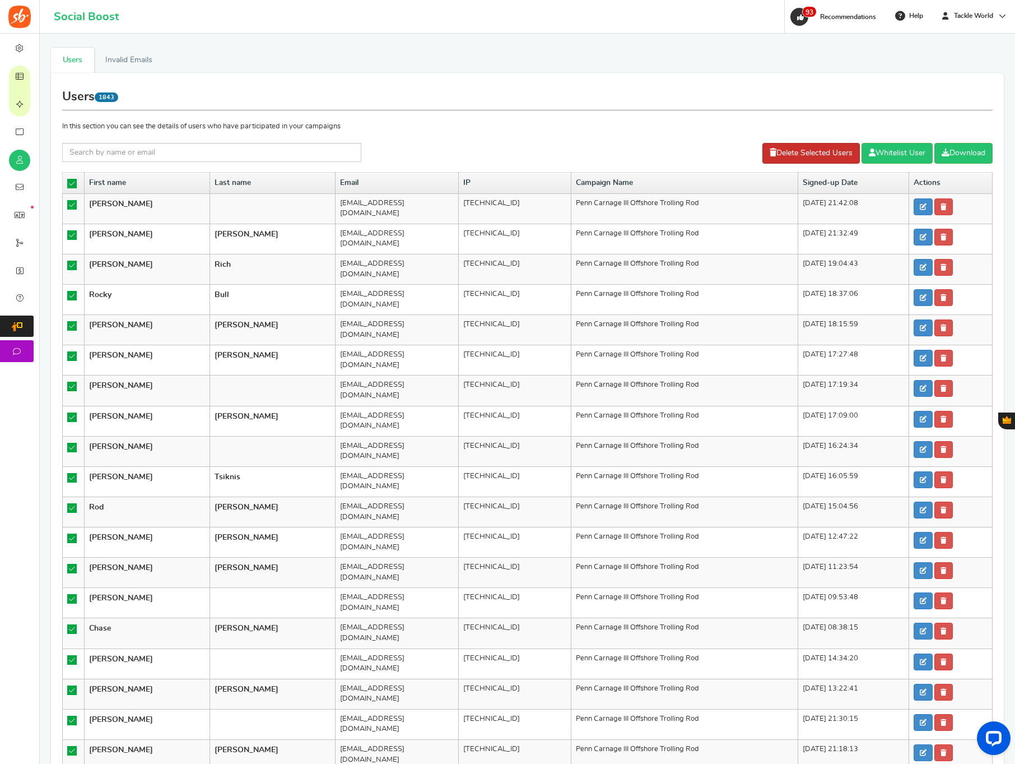
click at [811, 162] on link "Delete Selected Users" at bounding box center [810, 153] width 97 height 21
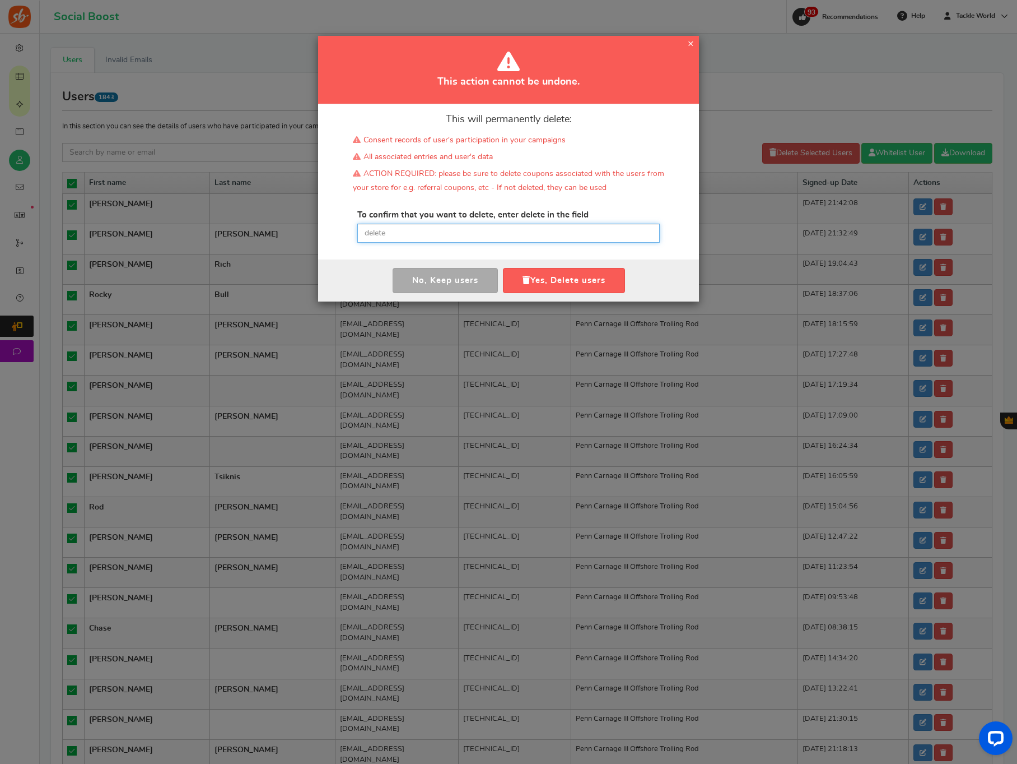
click at [448, 238] on input "text" at bounding box center [508, 233] width 303 height 19
paste input "delete"
type input "delete"
click at [543, 276] on button "Yes, Delete users" at bounding box center [564, 280] width 122 height 25
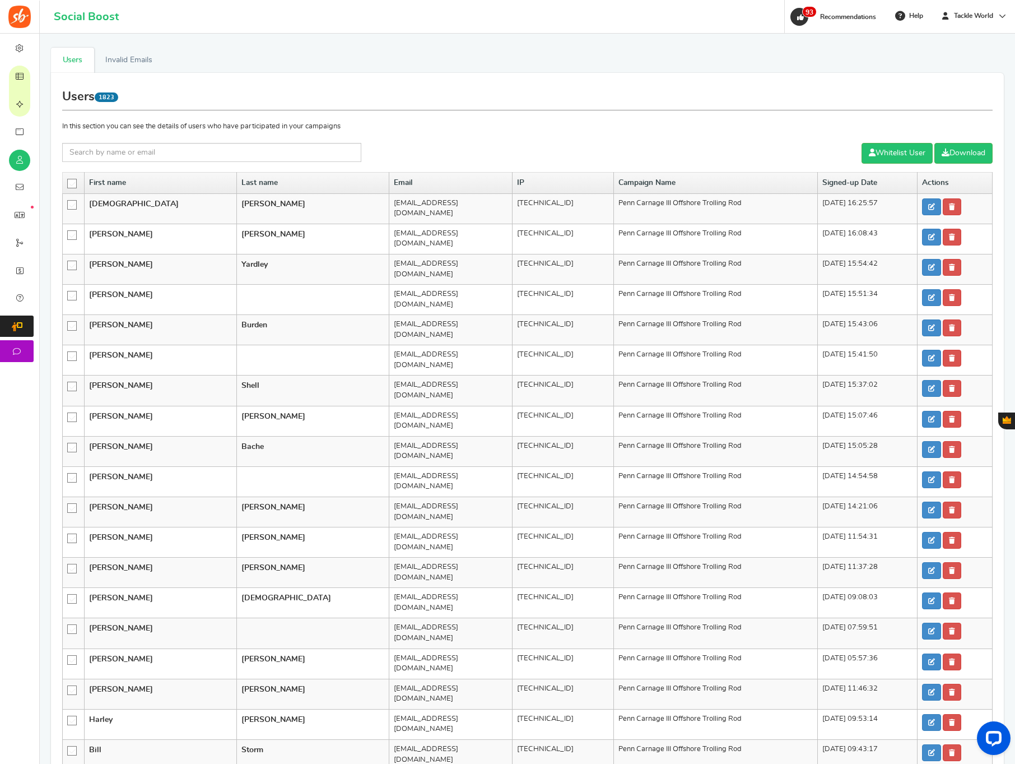
click at [76, 181] on icon at bounding box center [73, 184] width 10 height 10
click at [68, 181] on input "checkbox" at bounding box center [68, 182] width 0 height 7
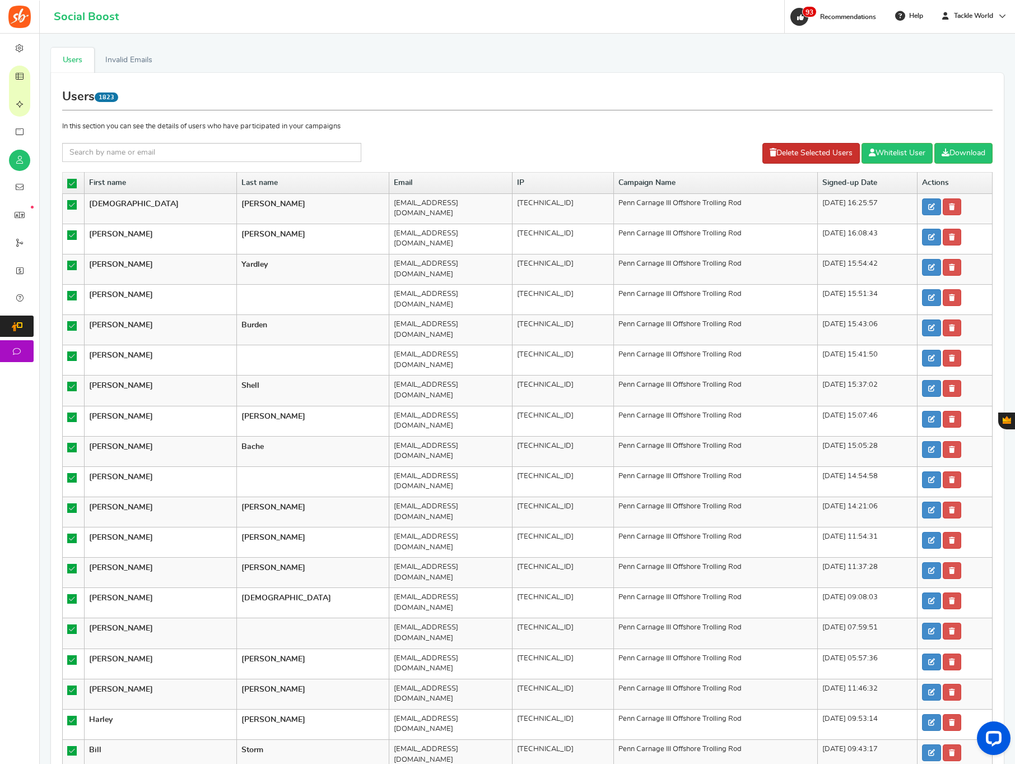
click at [813, 158] on link "Delete Selected Users" at bounding box center [810, 153] width 97 height 21
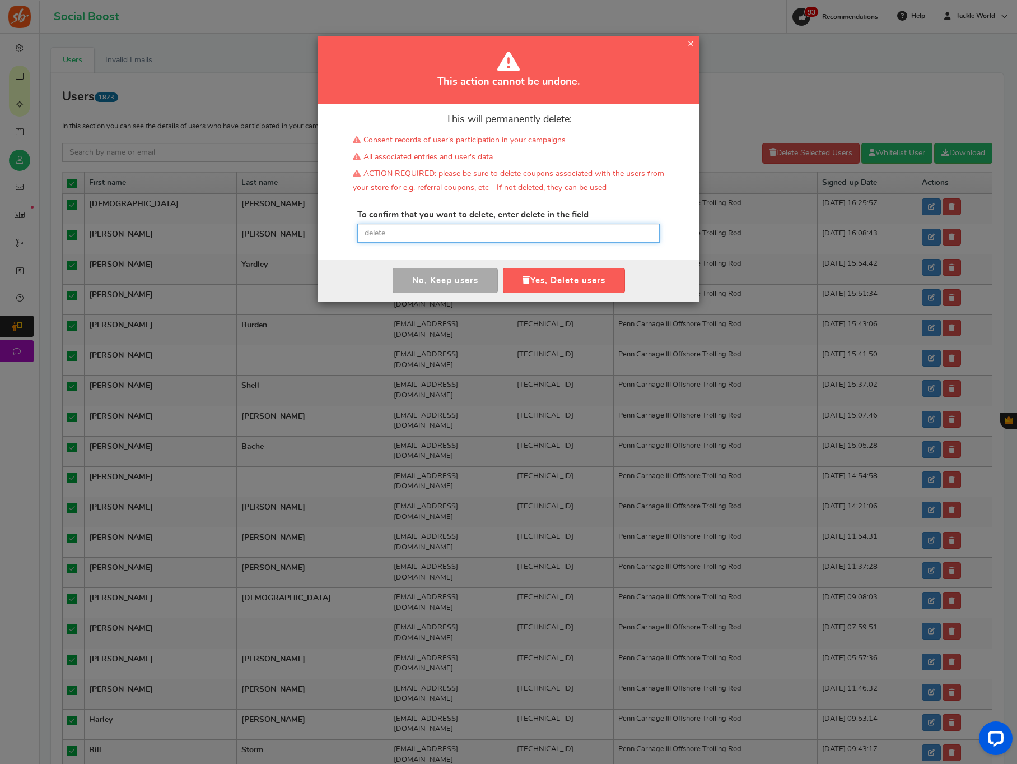
click at [543, 227] on input "text" at bounding box center [508, 233] width 303 height 19
paste input "delete"
type input "delete"
click at [550, 277] on button "Yes, Delete users" at bounding box center [564, 280] width 122 height 25
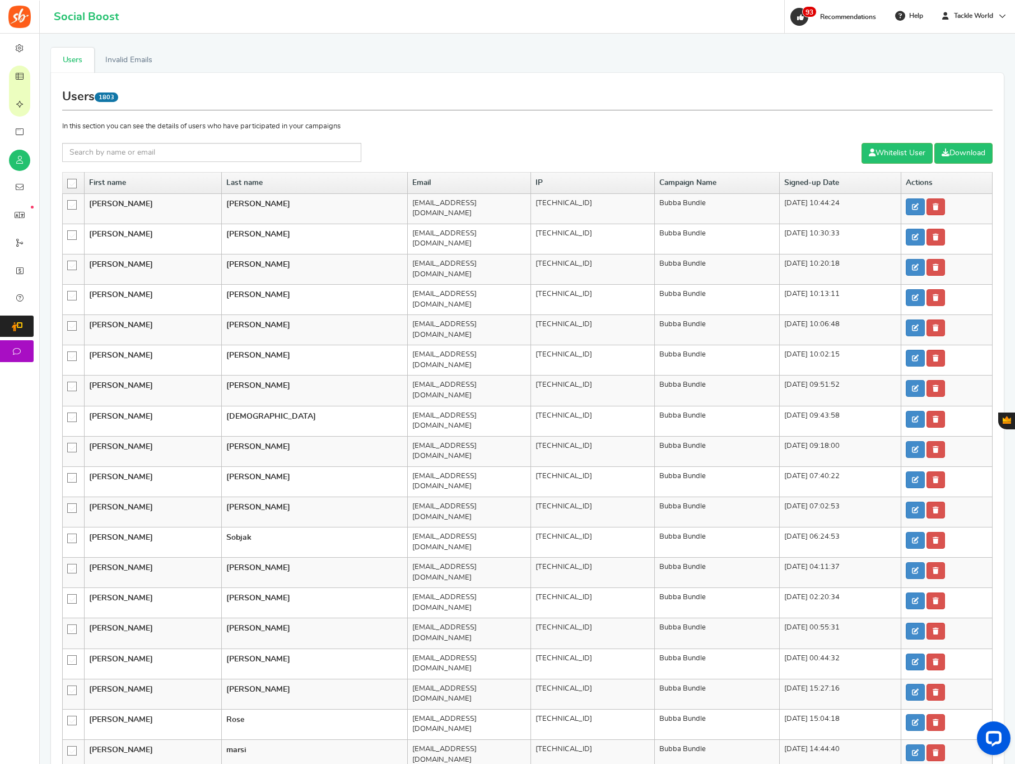
click at [76, 185] on icon at bounding box center [73, 184] width 10 height 10
click at [68, 185] on input "checkbox" at bounding box center [68, 182] width 0 height 7
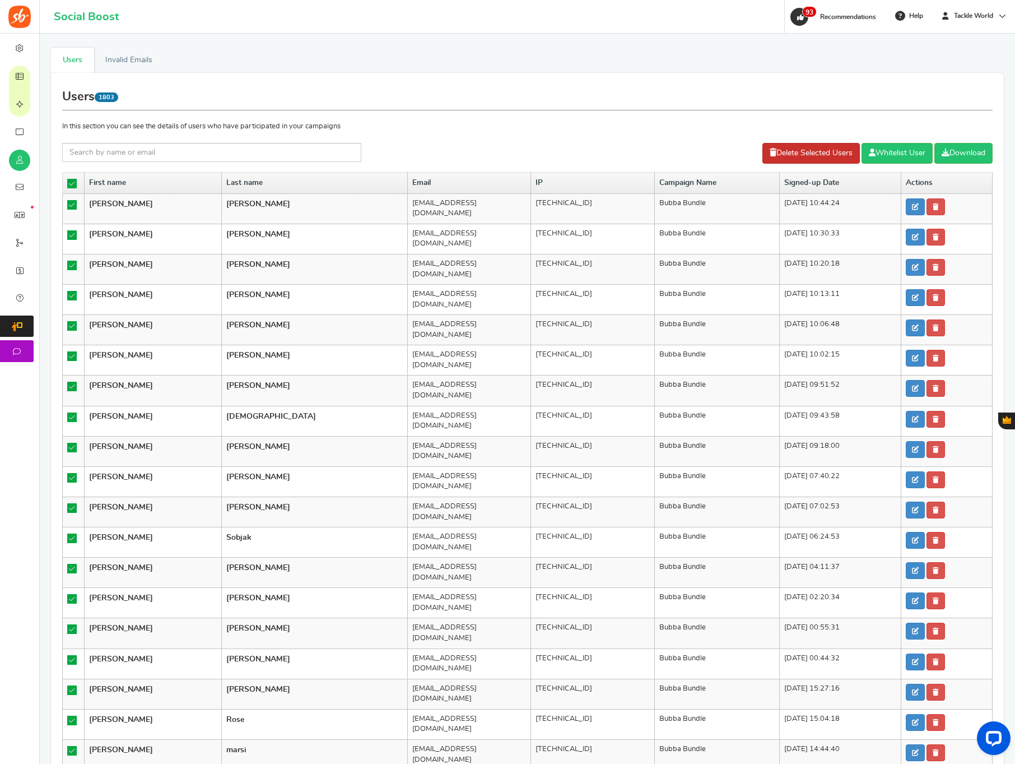
click at [785, 156] on link "Delete Selected Users" at bounding box center [810, 153] width 97 height 21
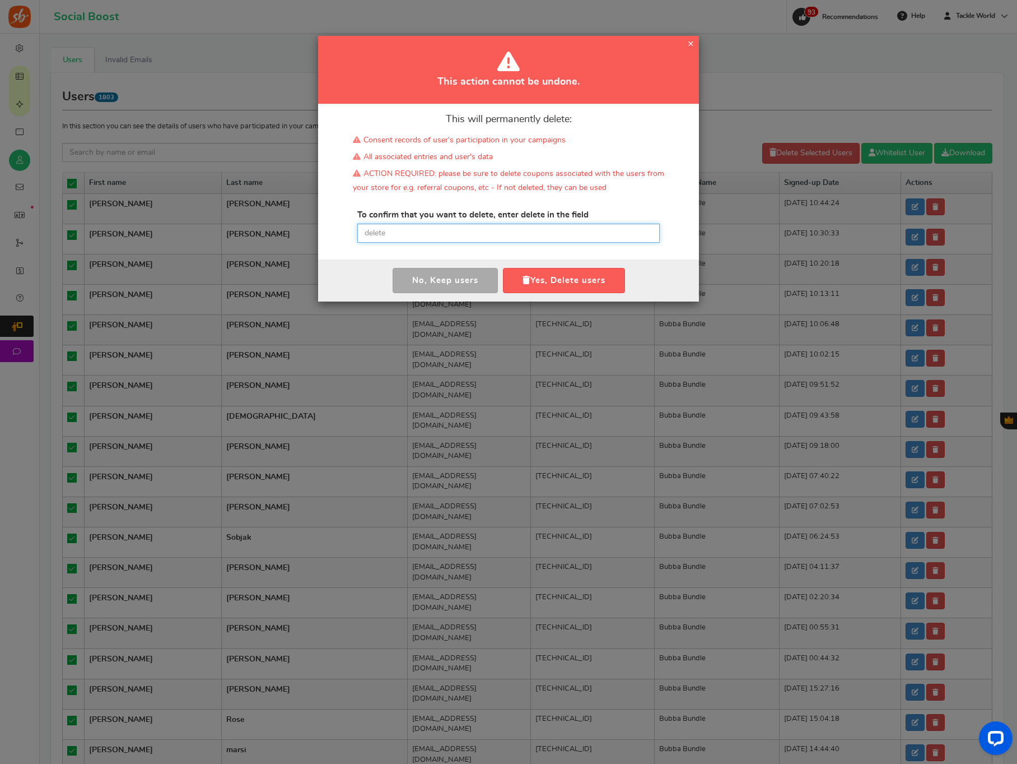
click at [430, 231] on input "text" at bounding box center [508, 233] width 303 height 19
paste input "delete"
type input "delete"
click at [561, 280] on button "Yes, Delete users" at bounding box center [564, 280] width 122 height 25
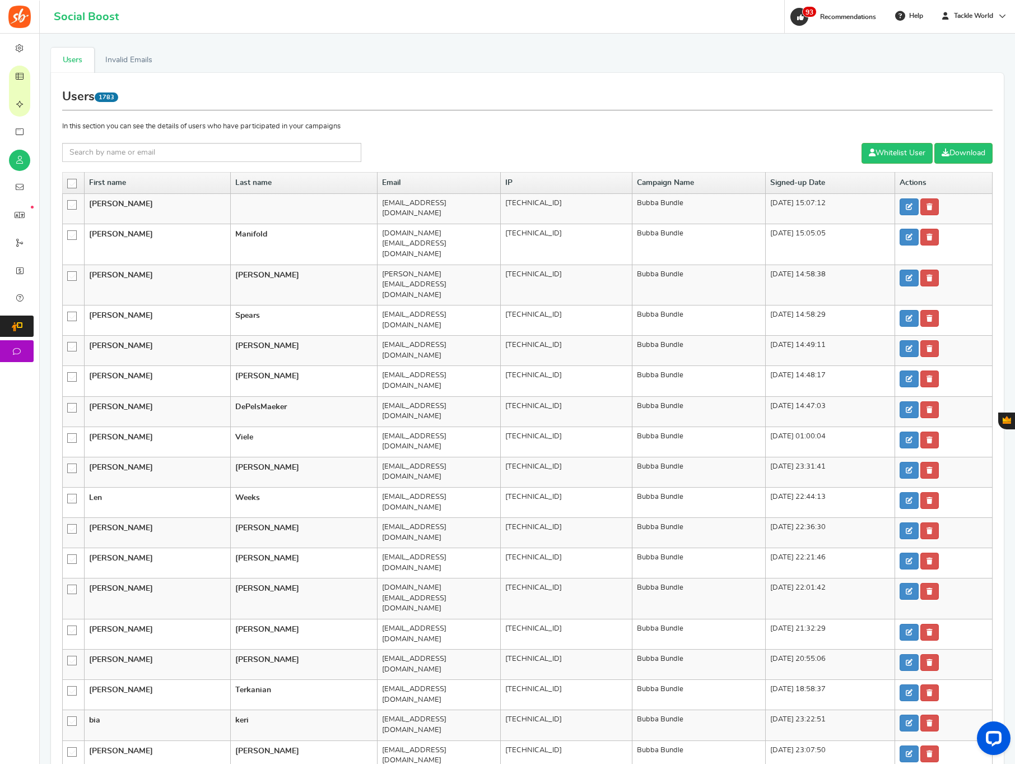
click at [73, 180] on icon at bounding box center [73, 184] width 10 height 10
click at [68, 180] on input "checkbox" at bounding box center [68, 182] width 0 height 7
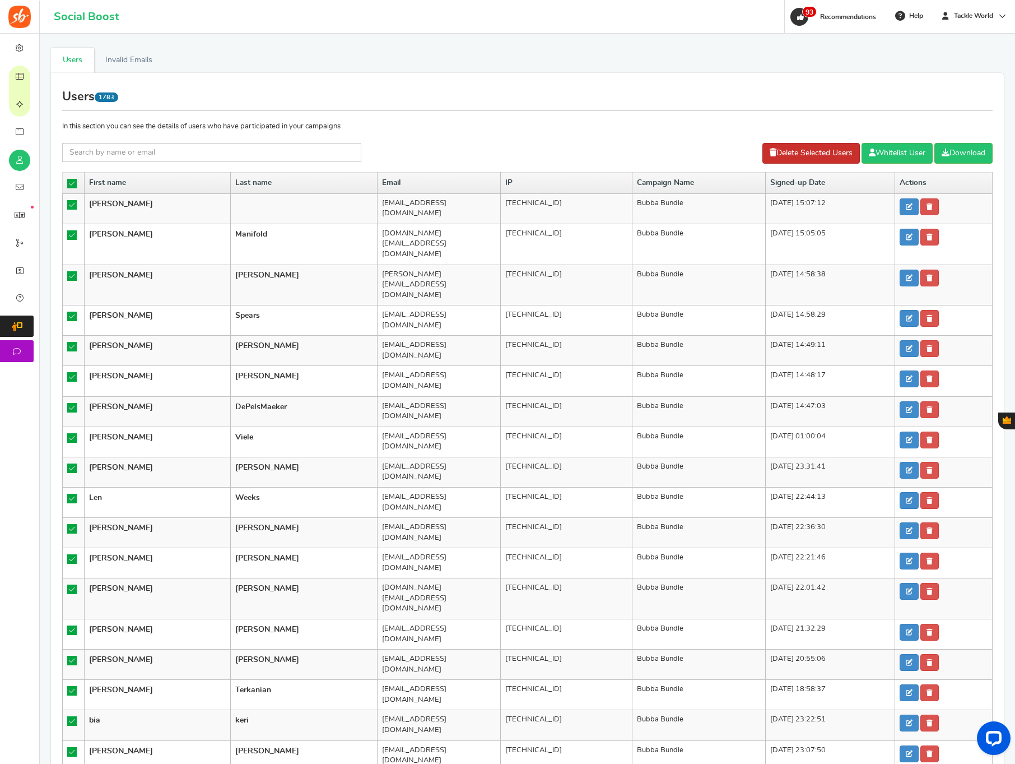
click at [830, 160] on link "Delete Selected Users" at bounding box center [810, 153] width 97 height 21
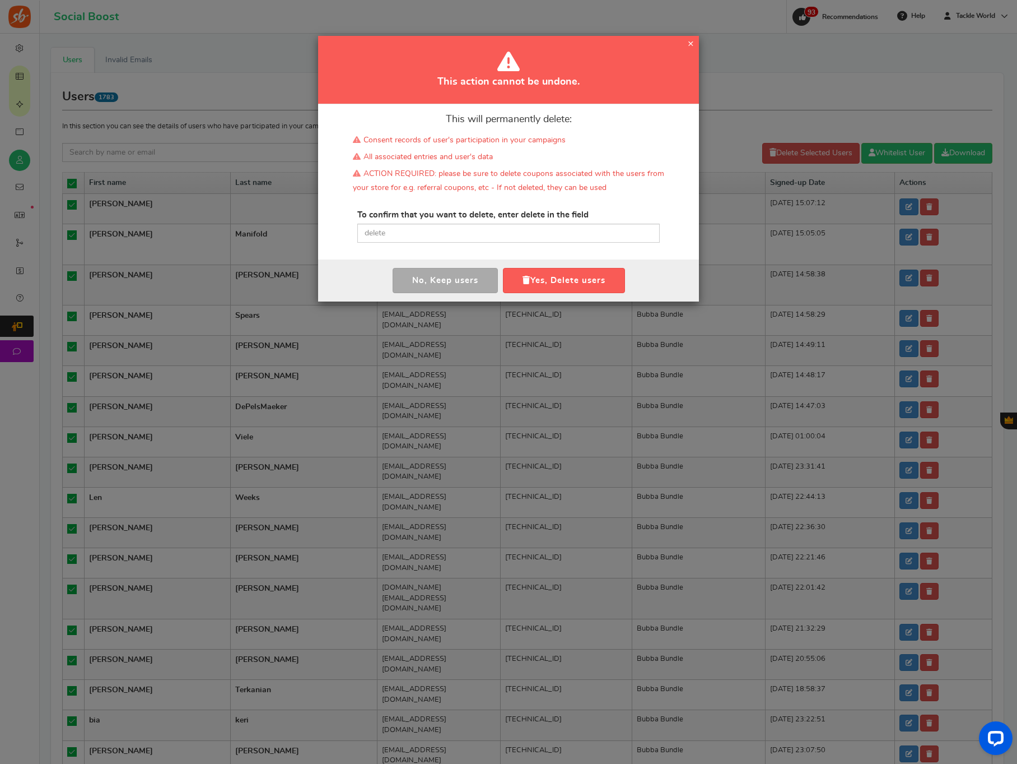
click at [398, 218] on label "To confirm that you want to delete, enter delete in the field" at bounding box center [472, 215] width 231 height 12
click at [392, 228] on input "text" at bounding box center [508, 233] width 303 height 19
paste input "delete"
type input "delete"
click at [587, 277] on button "Yes, Delete users" at bounding box center [564, 280] width 122 height 25
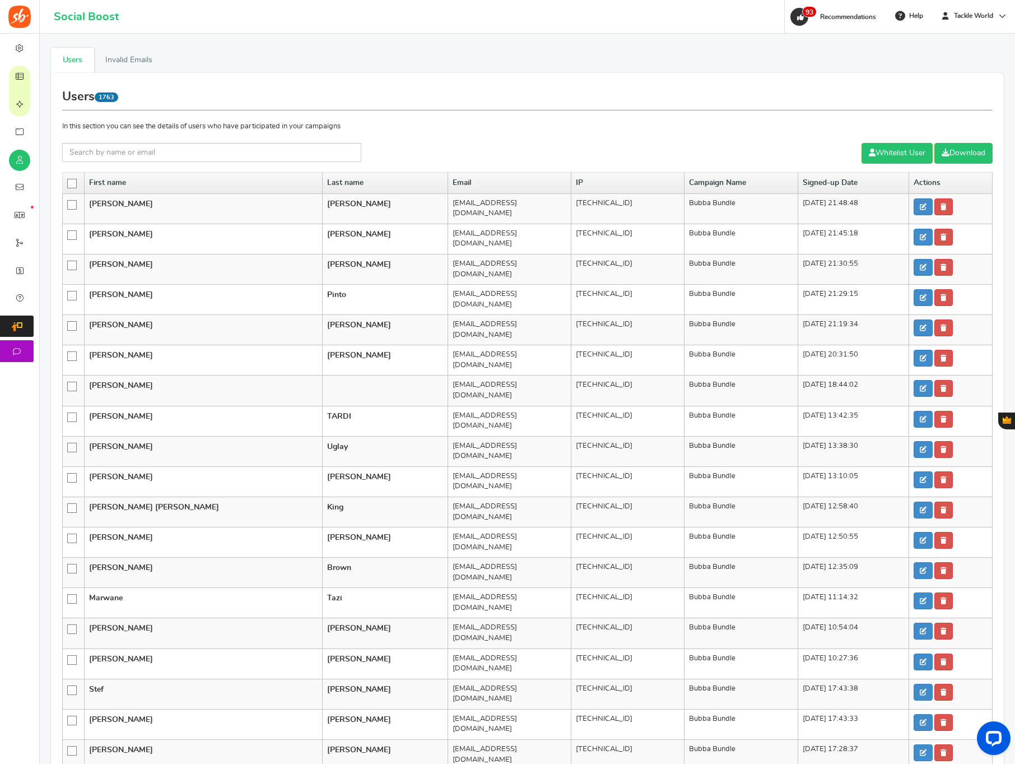
click at [72, 183] on icon at bounding box center [73, 184] width 10 height 10
click at [68, 183] on input "checkbox" at bounding box center [68, 182] width 0 height 7
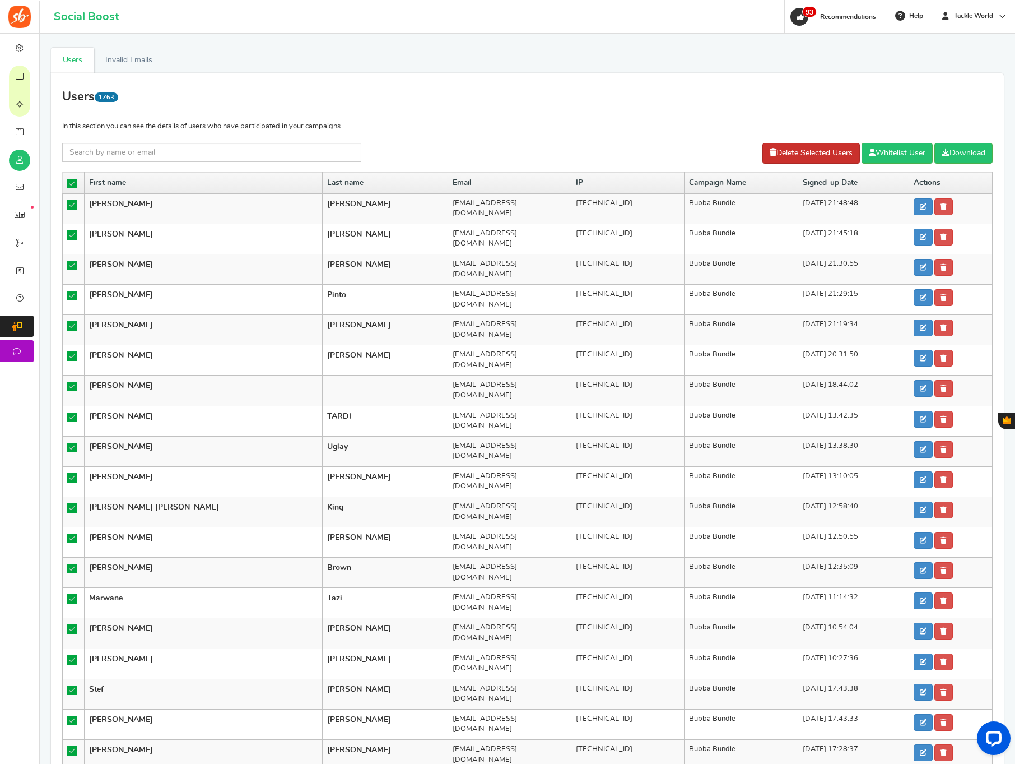
click at [796, 155] on link "Delete Selected Users" at bounding box center [810, 153] width 97 height 21
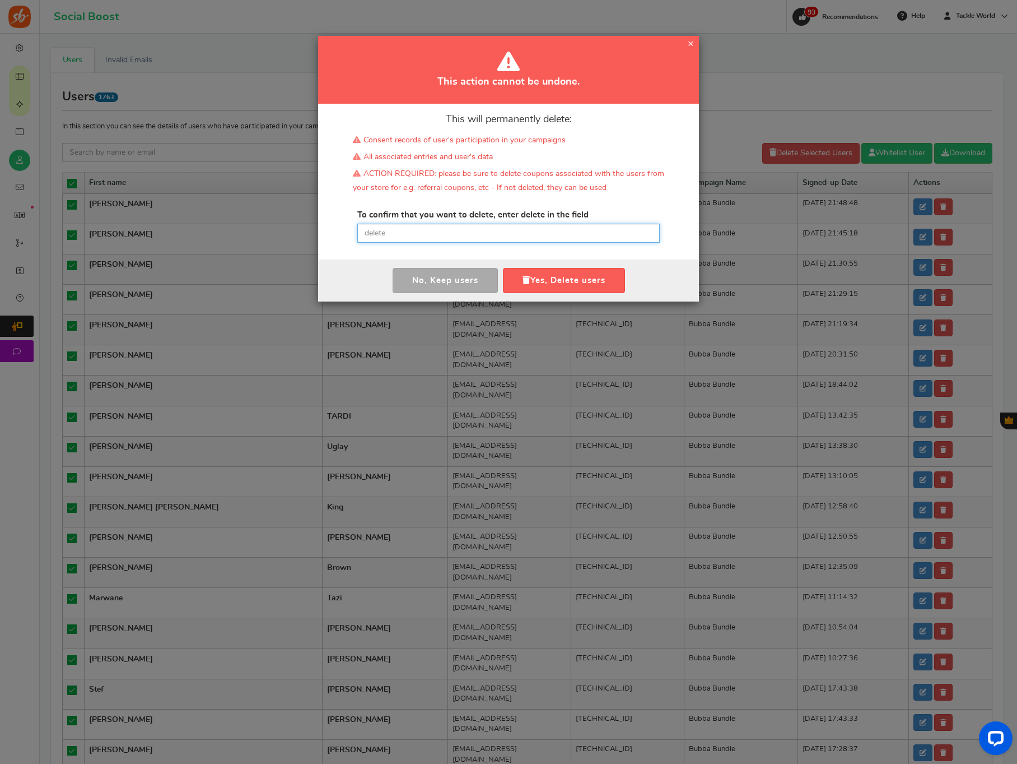
click at [506, 226] on input "text" at bounding box center [508, 233] width 303 height 19
paste input "[URL][DOMAIN_NAME]"
click at [538, 282] on button "Yes, Delete users" at bounding box center [564, 280] width 122 height 25
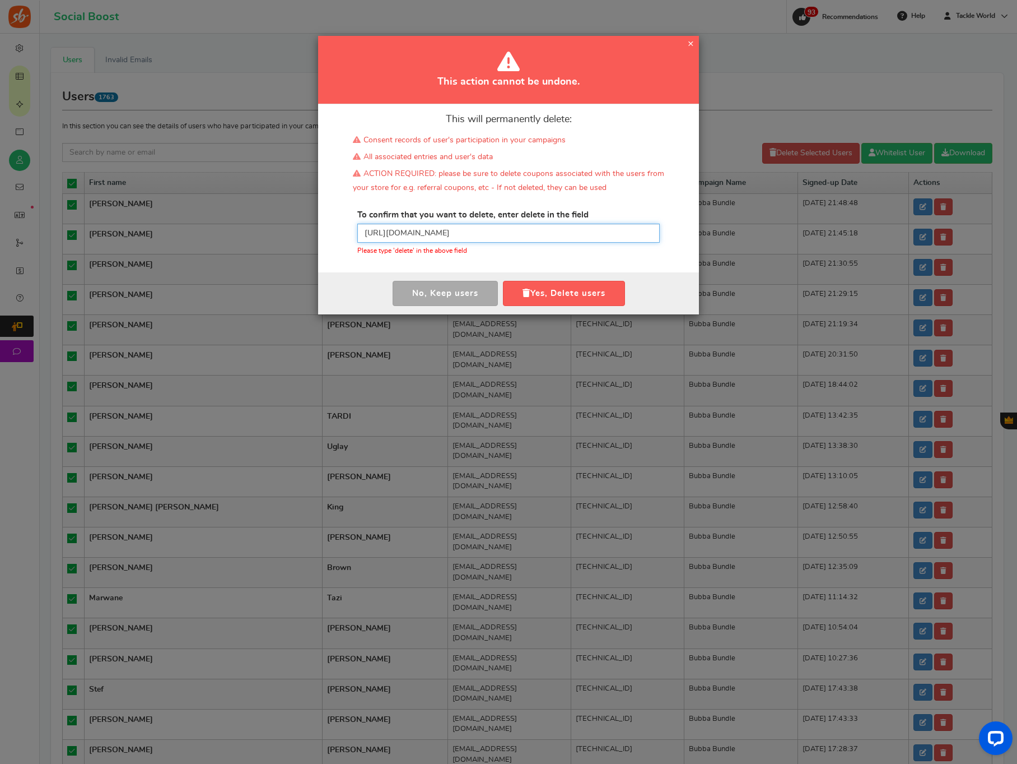
click at [542, 233] on input "[URL][DOMAIN_NAME]" at bounding box center [508, 233] width 303 height 19
type input "delete"
click at [566, 285] on button "Yes, Delete users" at bounding box center [564, 293] width 122 height 25
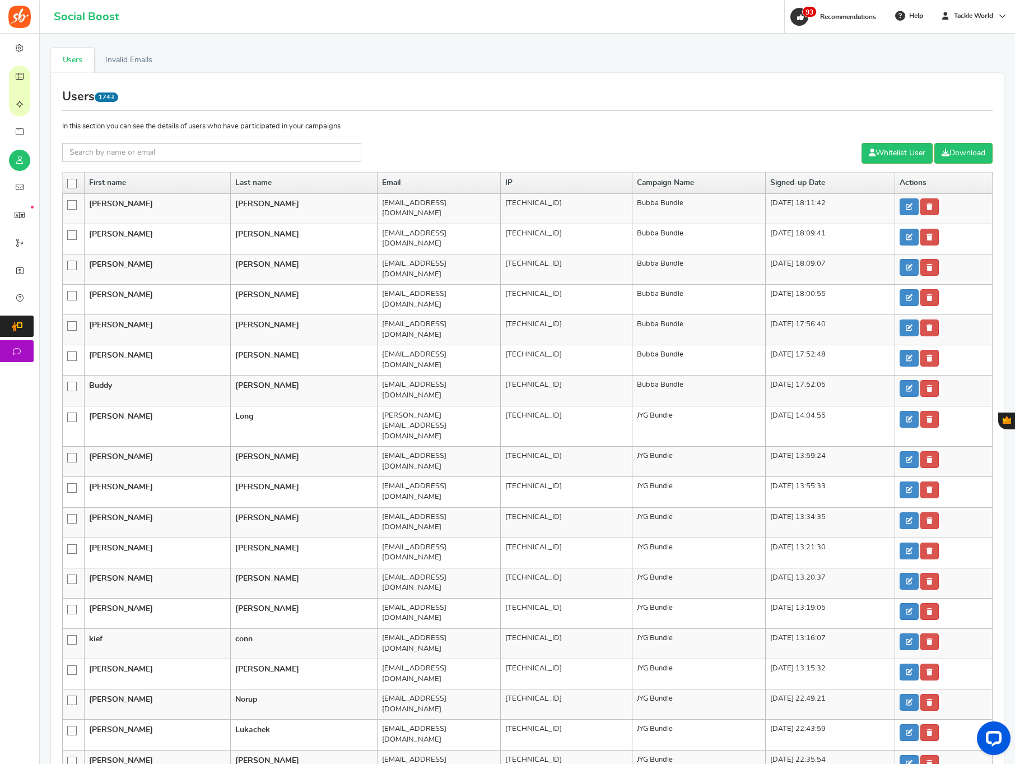
click at [73, 183] on icon at bounding box center [73, 184] width 10 height 10
click at [68, 183] on input "checkbox" at bounding box center [68, 182] width 0 height 7
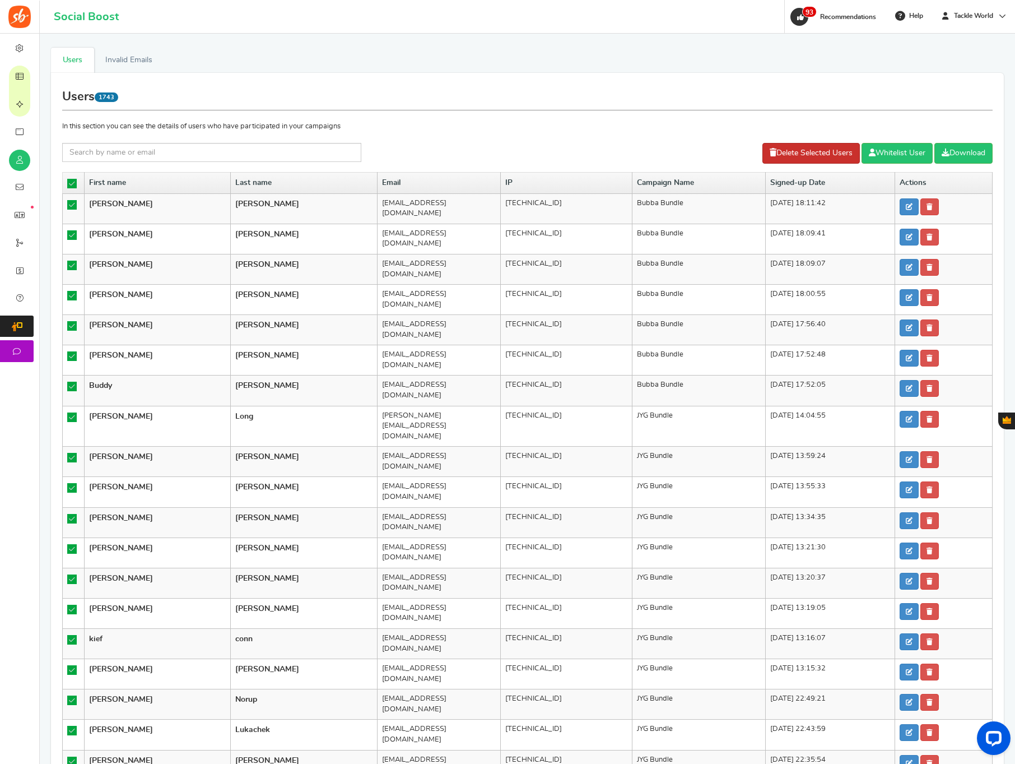
click at [832, 146] on link "Delete Selected Users" at bounding box center [810, 153] width 97 height 21
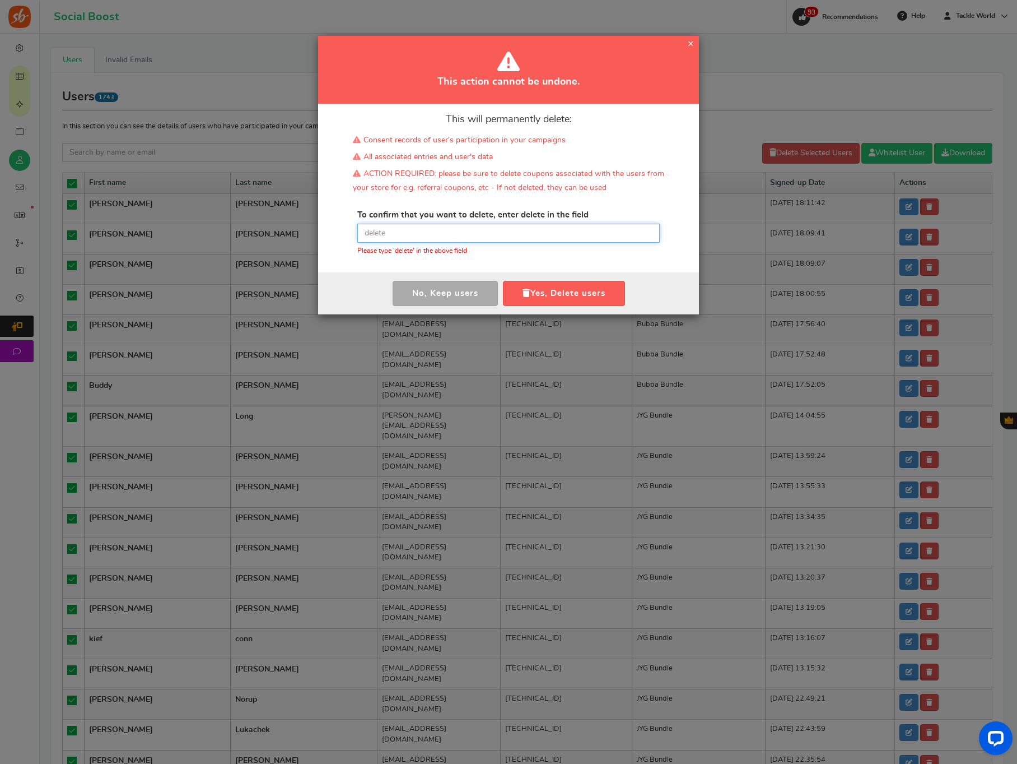
click at [438, 233] on input "text" at bounding box center [508, 233] width 303 height 19
paste input "delete"
type input "delete"
click at [576, 299] on button "Yes, Delete users" at bounding box center [564, 293] width 122 height 25
click at [853, 108] on div "This action cannot be undone. × Close This will permanently delete: Consent rec…" at bounding box center [508, 382] width 1017 height 764
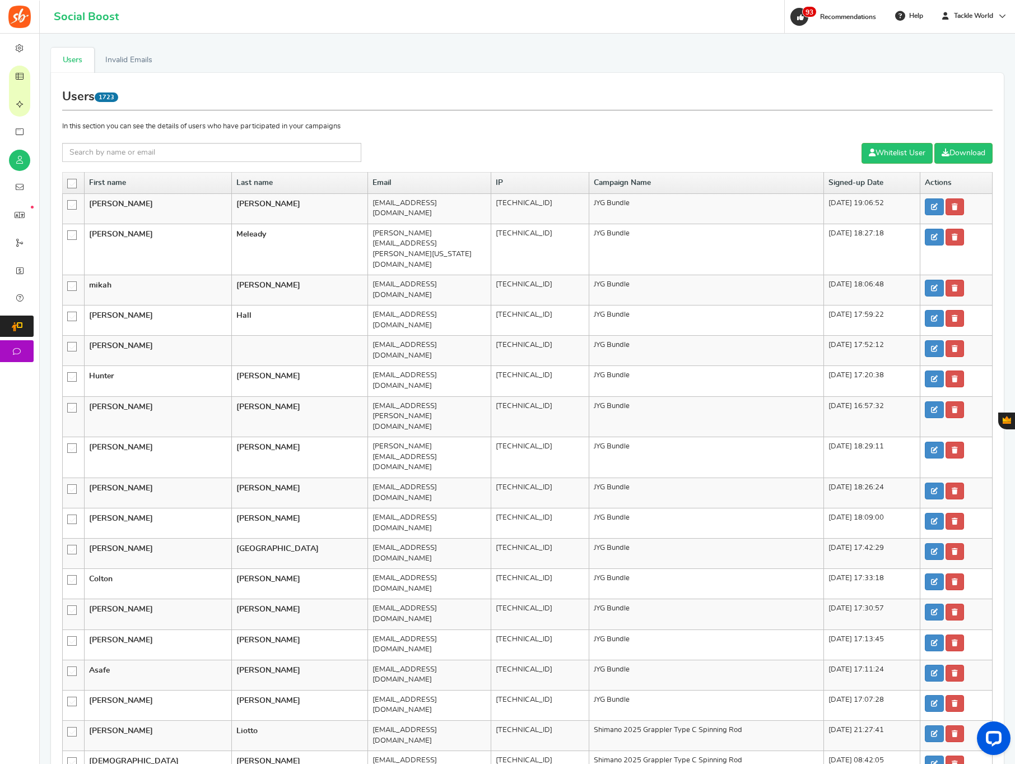
click at [78, 182] on label at bounding box center [73, 182] width 12 height 8
click at [68, 182] on input "checkbox" at bounding box center [68, 182] width 0 height 7
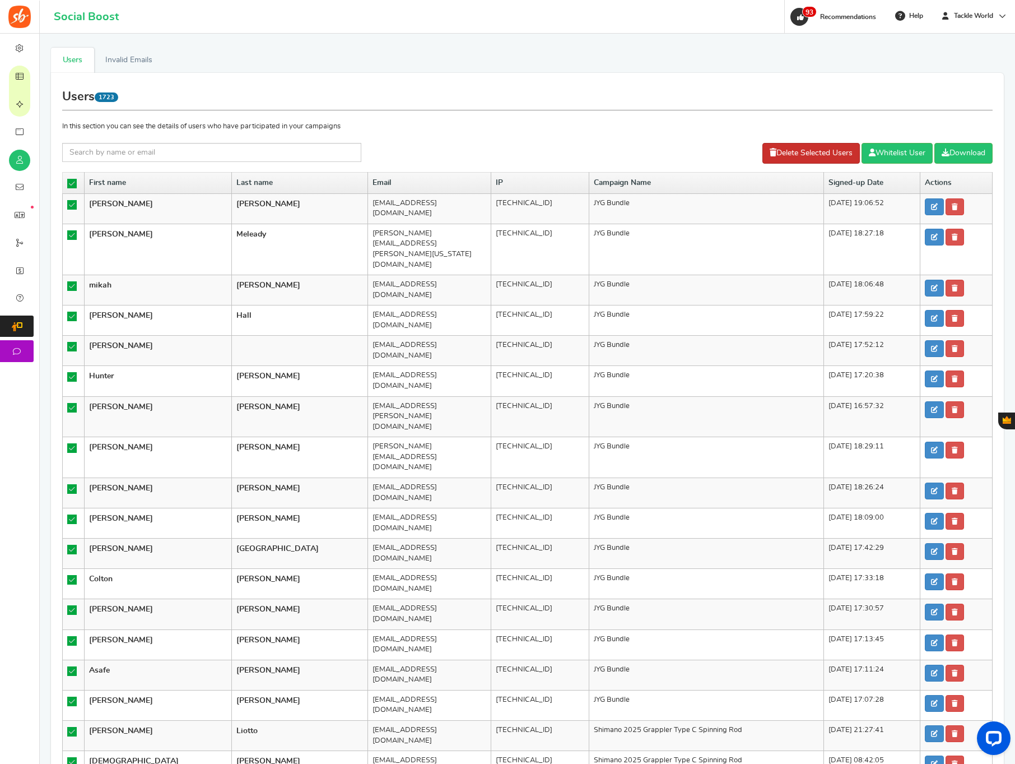
click at [794, 149] on link "Delete Selected Users" at bounding box center [810, 153] width 97 height 21
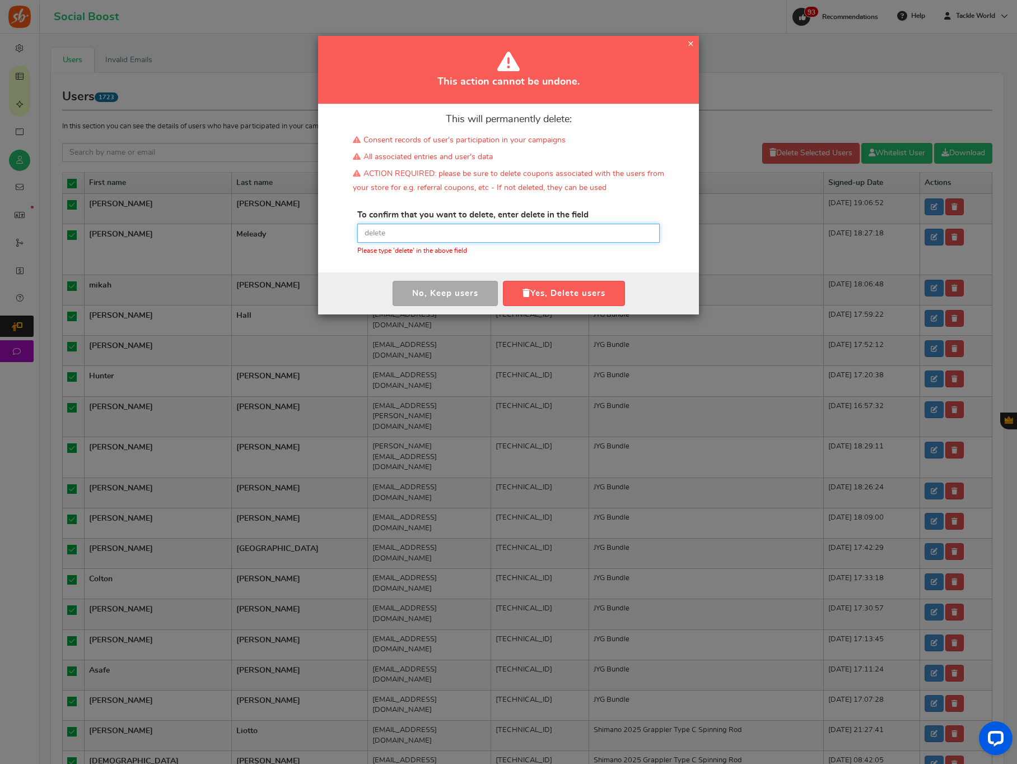
click at [446, 228] on input "text" at bounding box center [508, 233] width 303 height 19
paste input "[URL][DOMAIN_NAME]"
type input "delete"
click at [551, 297] on button "Yes, Delete users" at bounding box center [564, 293] width 122 height 25
